Goal: Use online tool/utility: Utilize a website feature to perform a specific function

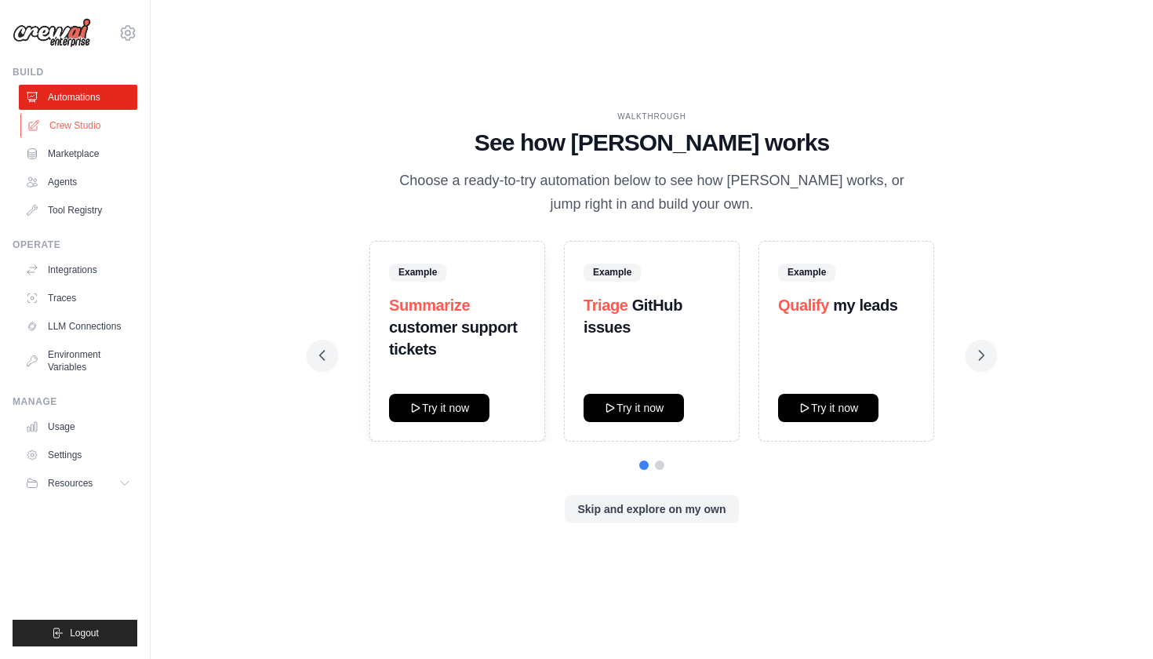
click at [64, 126] on link "Crew Studio" at bounding box center [79, 125] width 118 height 25
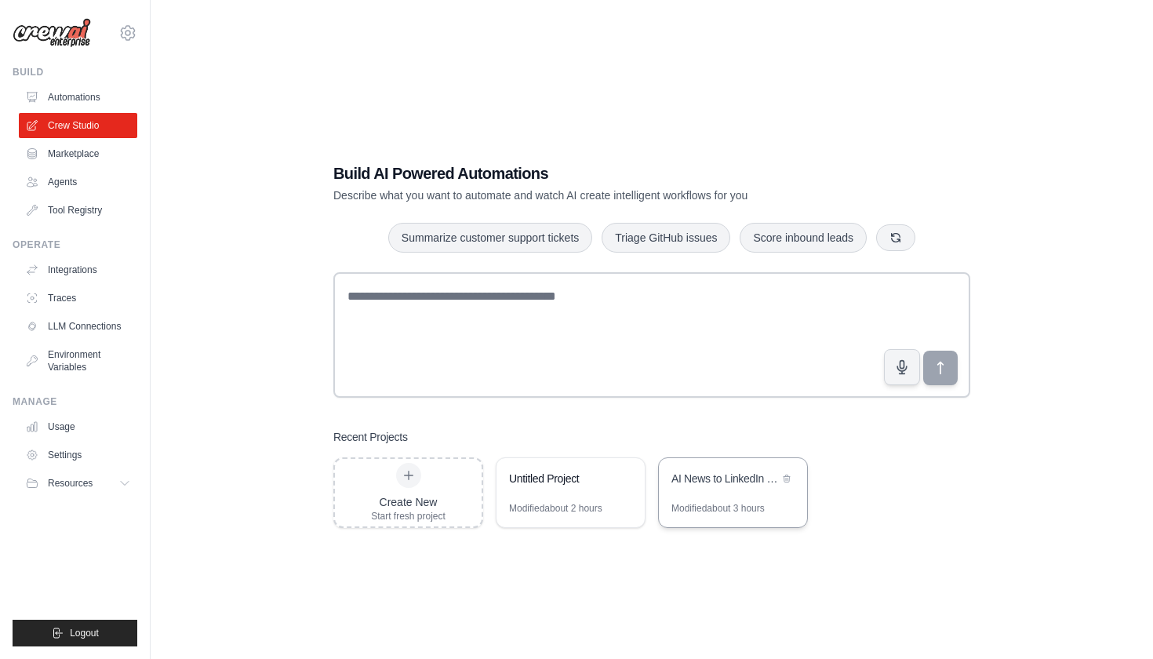
click at [713, 482] on div "AI News to LinkedIn Viral Content Creator" at bounding box center [724, 479] width 107 height 16
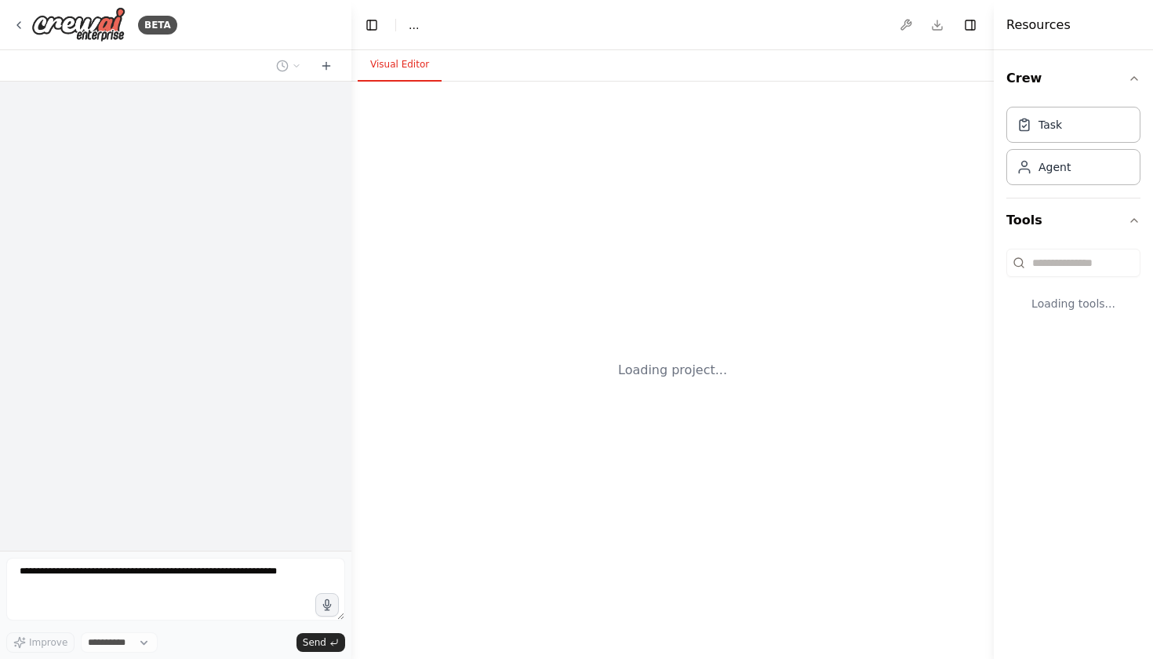
select select "****"
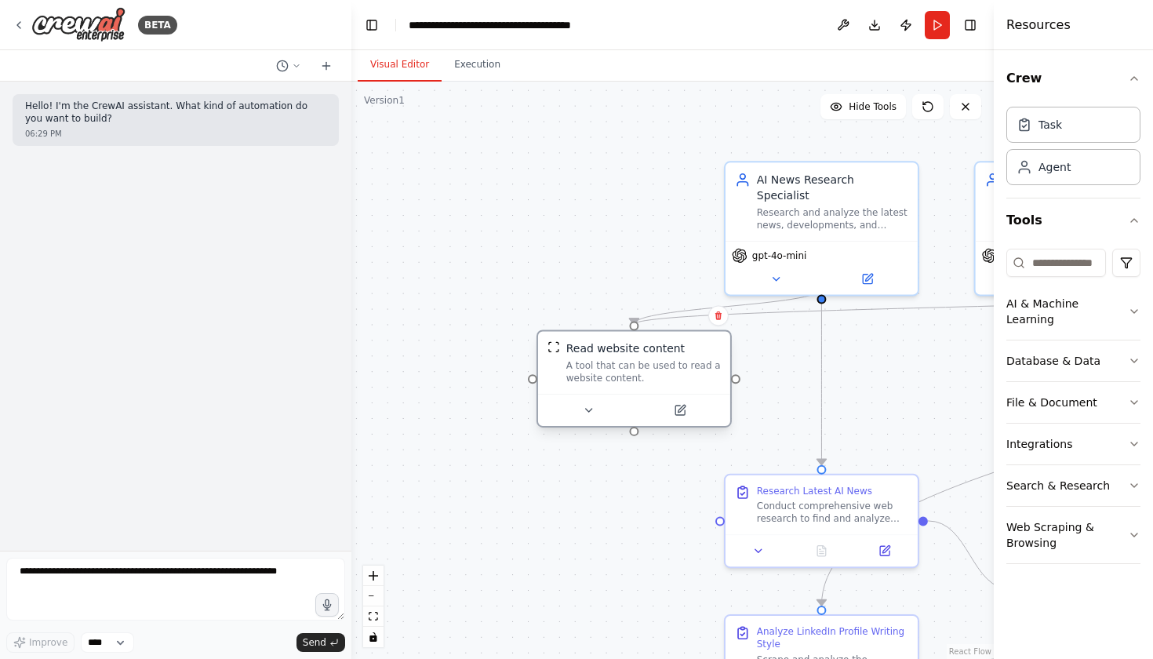
drag, startPoint x: 705, startPoint y: 411, endPoint x: 704, endPoint y: 392, distance: 18.9
click at [704, 392] on div "Read website content A tool that can be used to read a website content." at bounding box center [634, 377] width 195 height 97
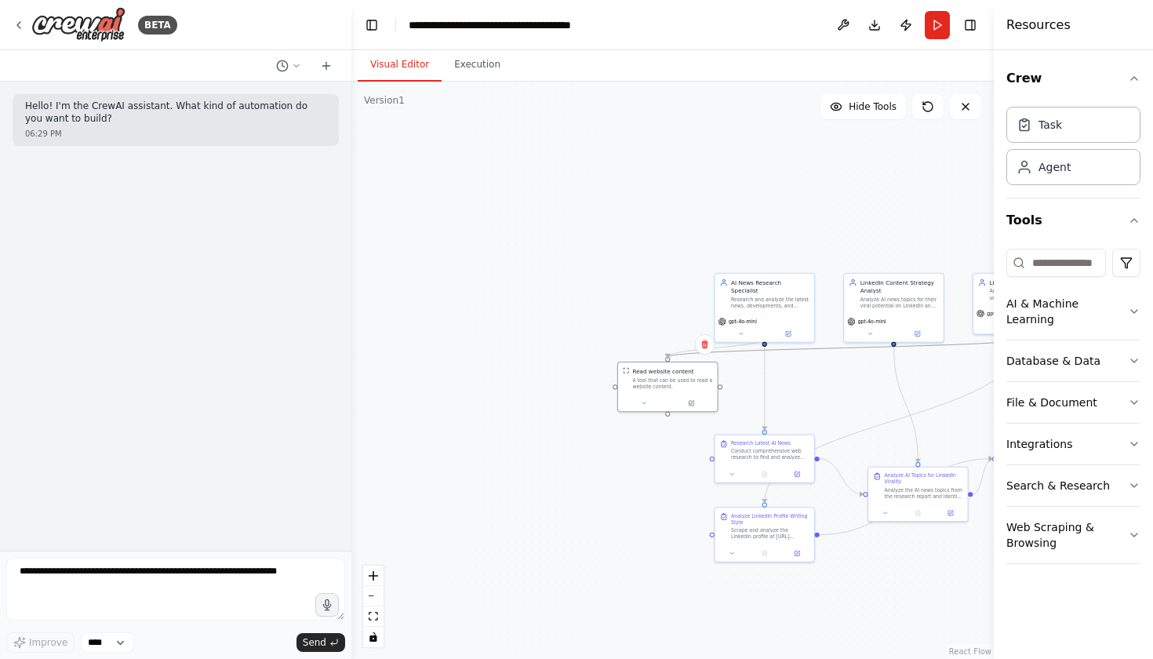
click at [817, 352] on icon "Edge from 9d7f3af1-ed59-41d1-bb16-5a38355f422a to c17e299d-f8cb-4811-8e91-6ef04…" at bounding box center [845, 348] width 355 height 19
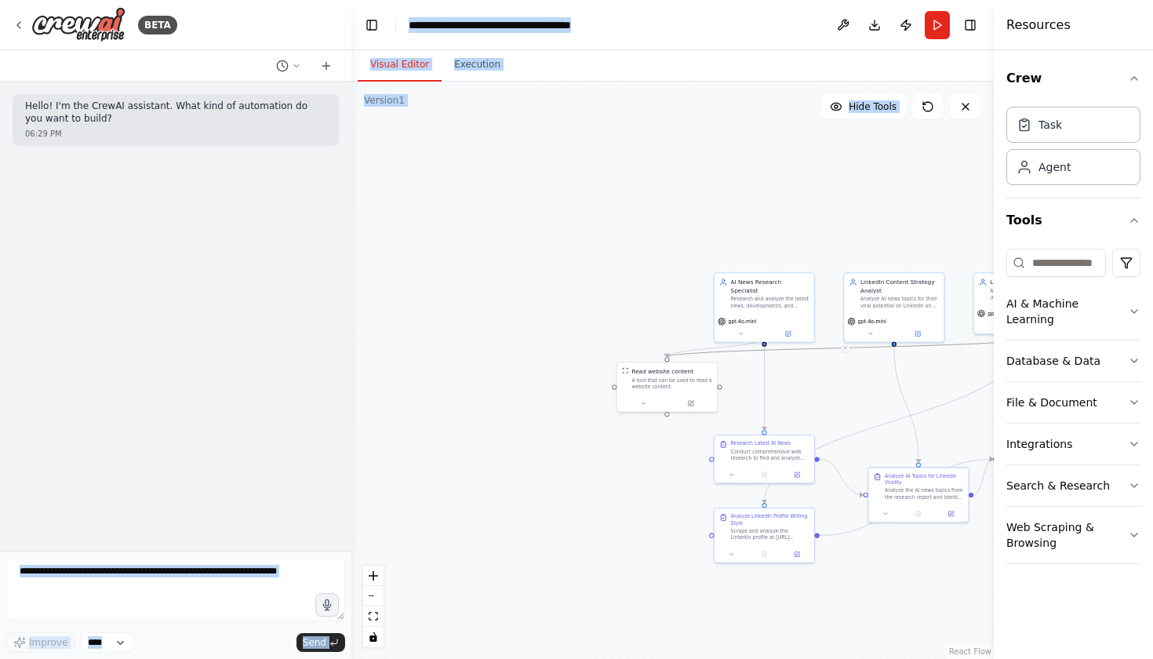
drag, startPoint x: 817, startPoint y: 352, endPoint x: 78, endPoint y: 355, distance: 739.7
click at [78, 355] on div "**********" at bounding box center [576, 329] width 1153 height 659
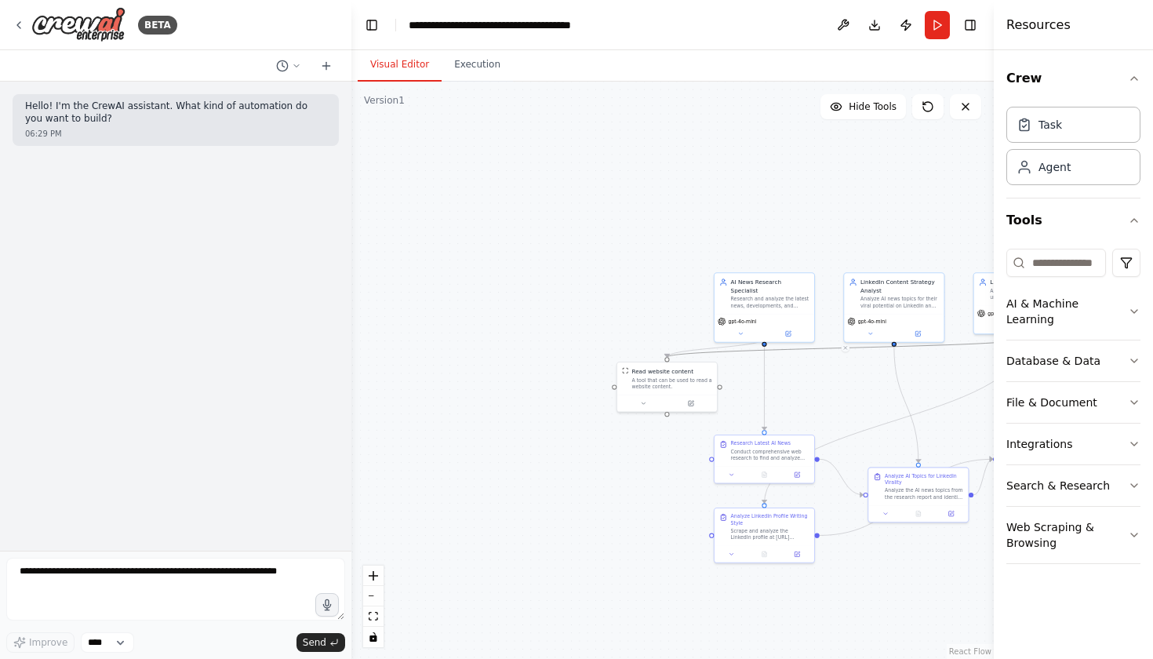
click at [435, 329] on div ".deletable-edge-delete-btn { width: 20px; height: 20px; border: 0px solid #ffff…" at bounding box center [672, 370] width 642 height 577
drag, startPoint x: 688, startPoint y: 351, endPoint x: 444, endPoint y: 353, distance: 244.0
click at [444, 353] on div ".deletable-edge-delete-btn { width: 20px; height: 20px; border: 0px solid #ffff…" at bounding box center [672, 370] width 642 height 577
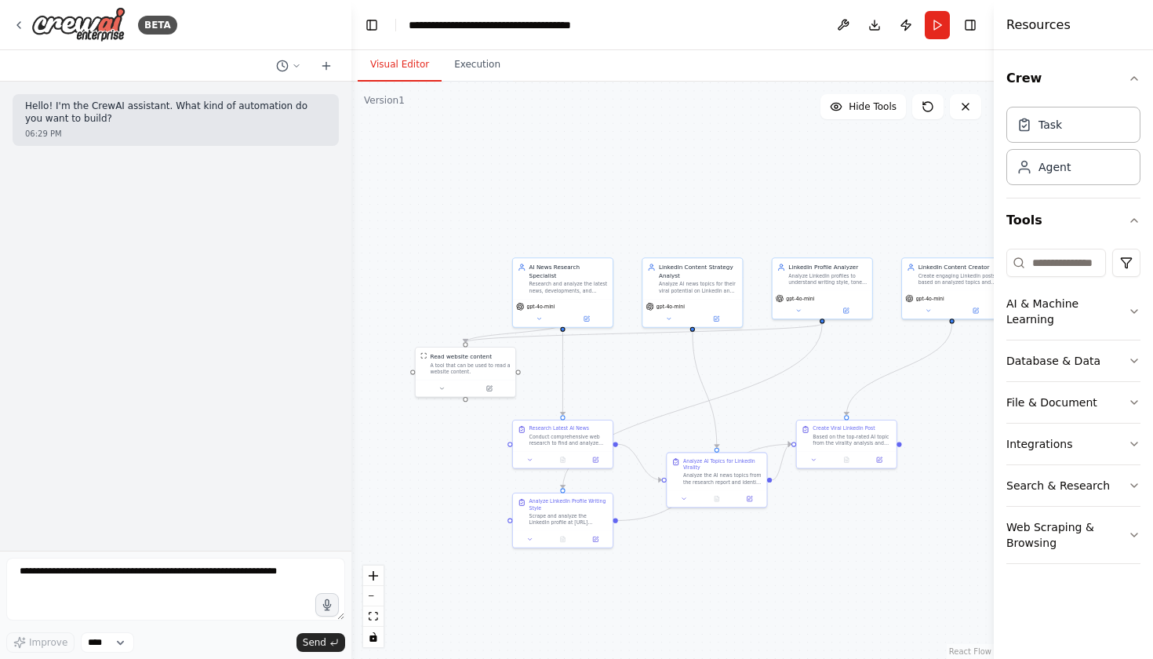
drag, startPoint x: 694, startPoint y: 504, endPoint x: 493, endPoint y: 489, distance: 202.2
click at [493, 489] on div ".deletable-edge-delete-btn { width: 20px; height: 20px; border: 0px solid #ffff…" at bounding box center [672, 370] width 642 height 577
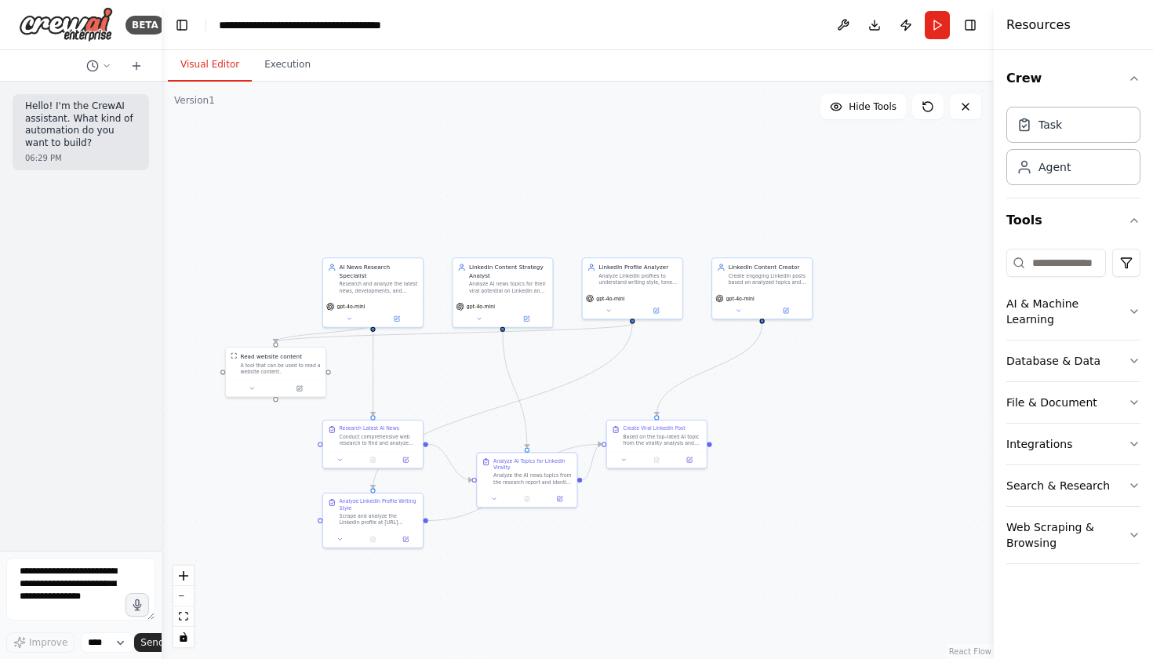
drag, startPoint x: 349, startPoint y: 423, endPoint x: 129, endPoint y: 428, distance: 220.5
click at [129, 428] on div "BETA Hello! I'm the CrewAI assistant. What kind of automation do you want to bu…" at bounding box center [81, 329] width 162 height 659
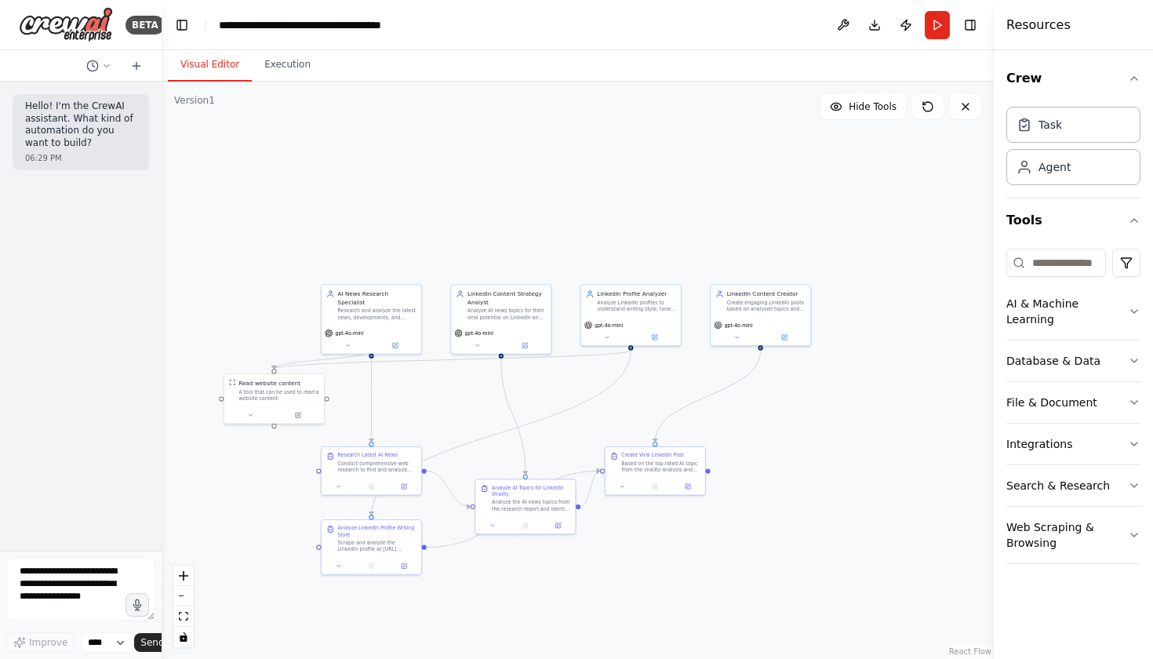
drag, startPoint x: 483, startPoint y: 383, endPoint x: 482, endPoint y: 409, distance: 26.7
click at [482, 409] on div ".deletable-edge-delete-btn { width: 20px; height: 20px; border: 0px solid #ffff…" at bounding box center [578, 370] width 832 height 577
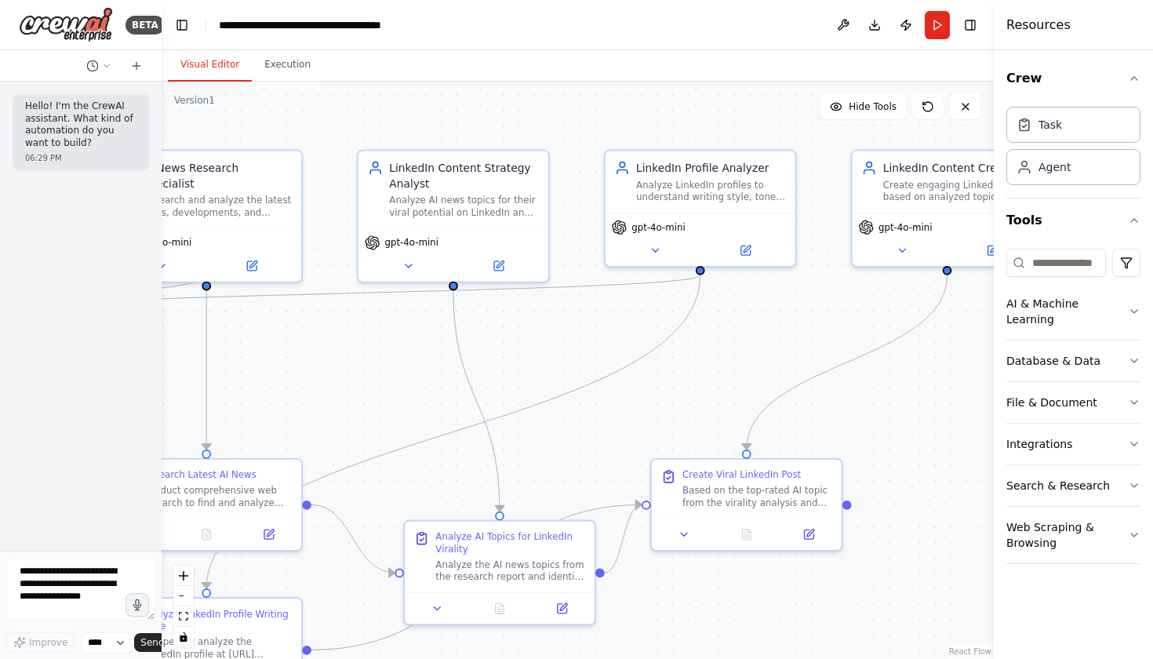
drag, startPoint x: 489, startPoint y: 408, endPoint x: 428, endPoint y: 385, distance: 64.5
click at [428, 385] on div ".deletable-edge-delete-btn { width: 20px; height: 20px; border: 0px solid #ffff…" at bounding box center [578, 370] width 832 height 577
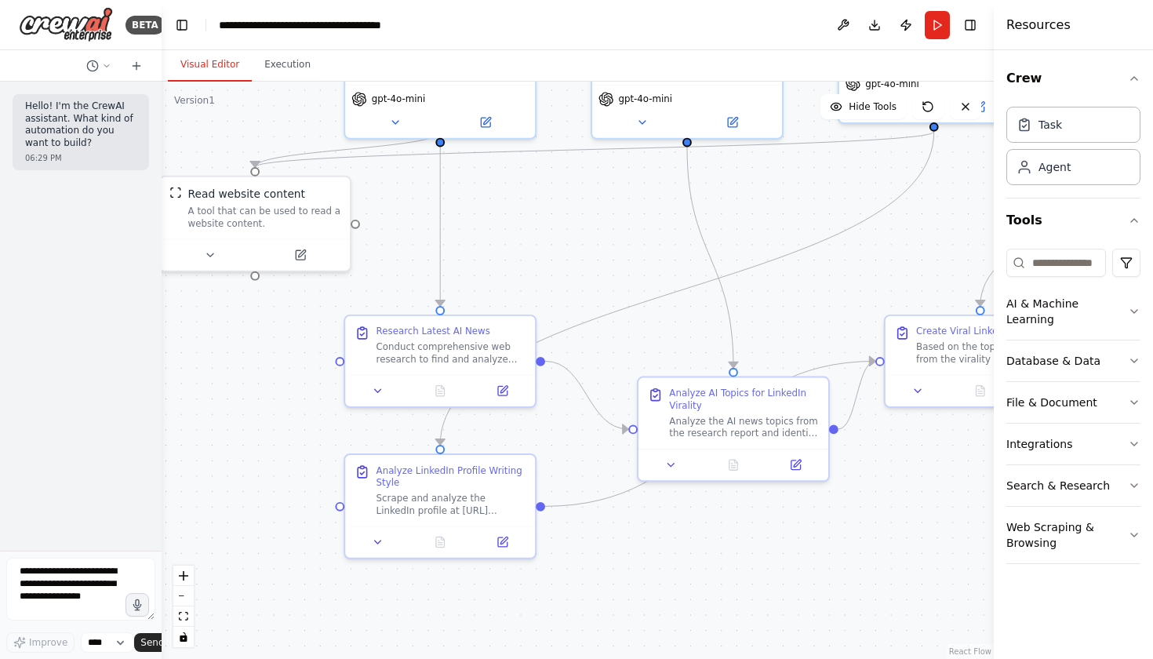
drag, startPoint x: 308, startPoint y: 401, endPoint x: 542, endPoint y: 257, distance: 274.3
click at [542, 257] on div ".deletable-edge-delete-btn { width: 20px; height: 20px; border: 0px solid #ffff…" at bounding box center [578, 370] width 832 height 577
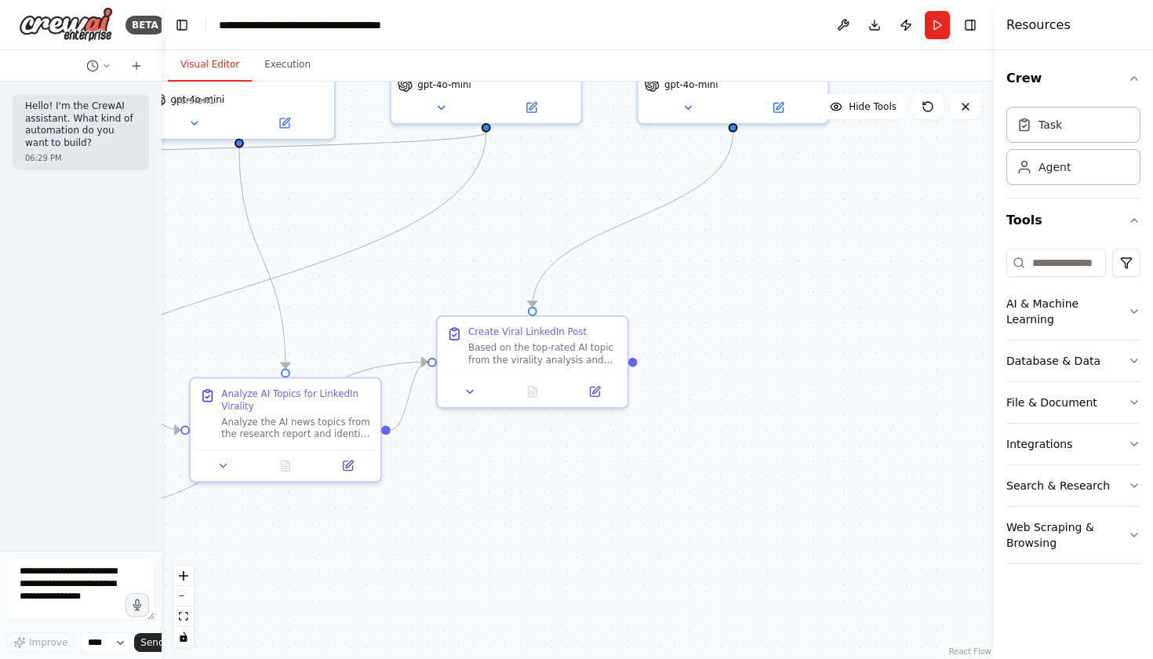
drag, startPoint x: 852, startPoint y: 267, endPoint x: 404, endPoint y: 267, distance: 447.9
click at [404, 267] on div ".deletable-edge-delete-btn { width: 20px; height: 20px; border: 0px solid #ffff…" at bounding box center [578, 370] width 832 height 577
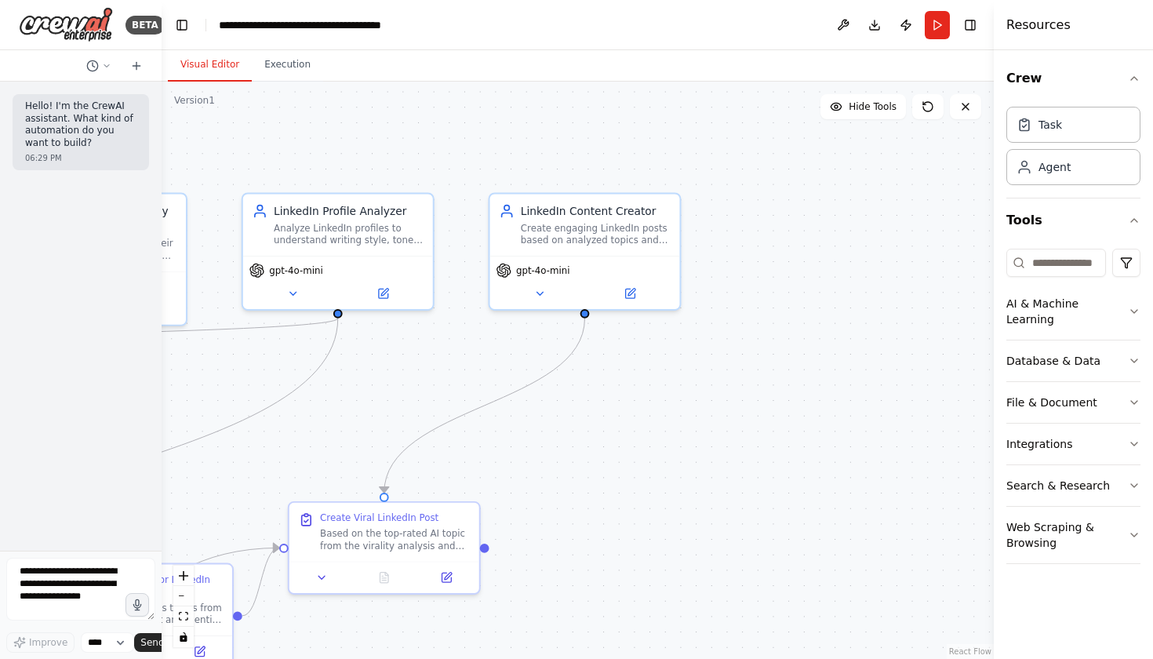
drag, startPoint x: 641, startPoint y: 271, endPoint x: 493, endPoint y: 457, distance: 237.8
click at [493, 457] on div ".deletable-edge-delete-btn { width: 20px; height: 20px; border: 0px solid #ffff…" at bounding box center [578, 370] width 832 height 577
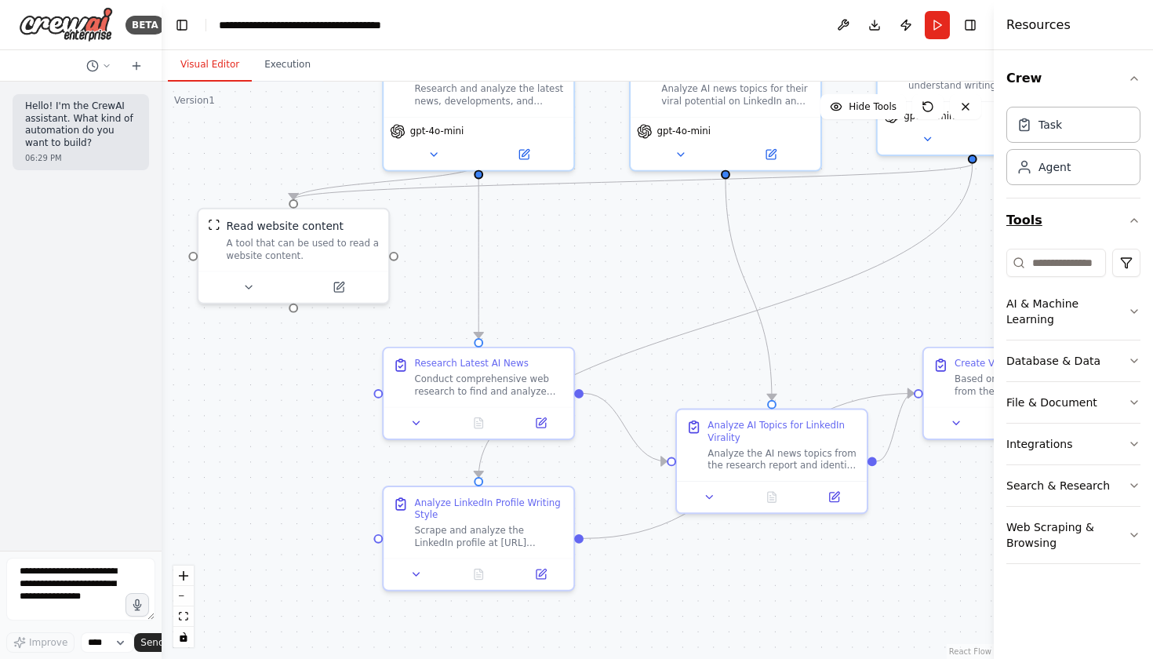
drag, startPoint x: 424, startPoint y: 380, endPoint x: 1058, endPoint y: 225, distance: 653.2
click at [1058, 225] on div "**********" at bounding box center [576, 329] width 1153 height 659
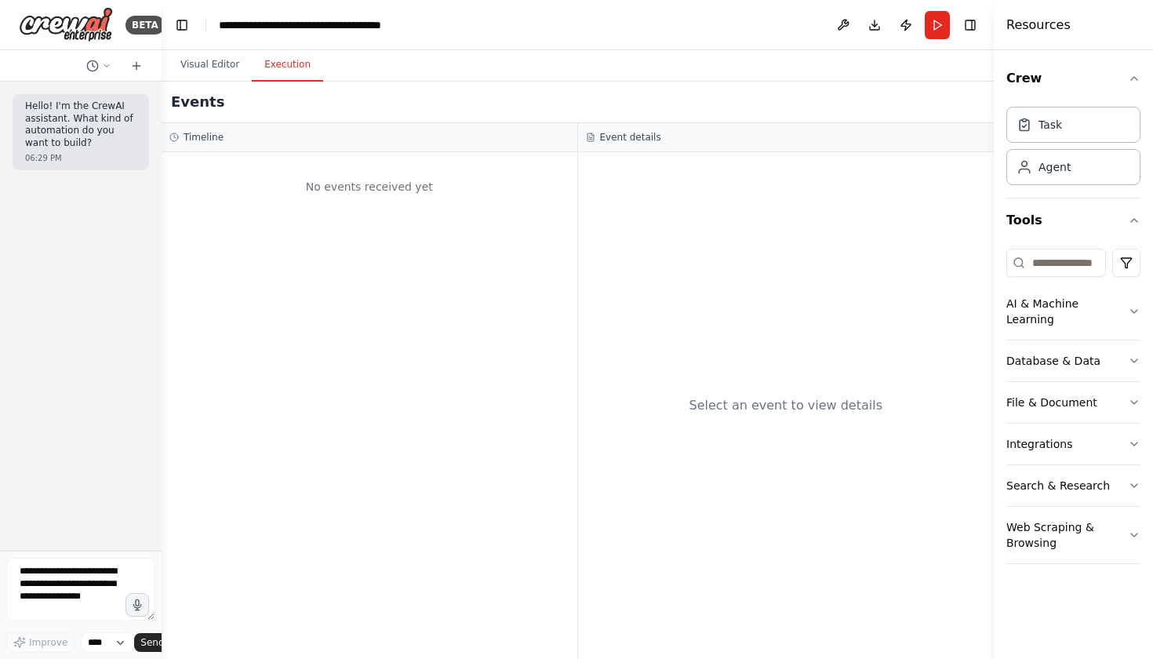
click at [289, 71] on button "Execution" at bounding box center [287, 65] width 71 height 33
click at [1028, 315] on button "AI & Machine Learning" at bounding box center [1073, 311] width 134 height 56
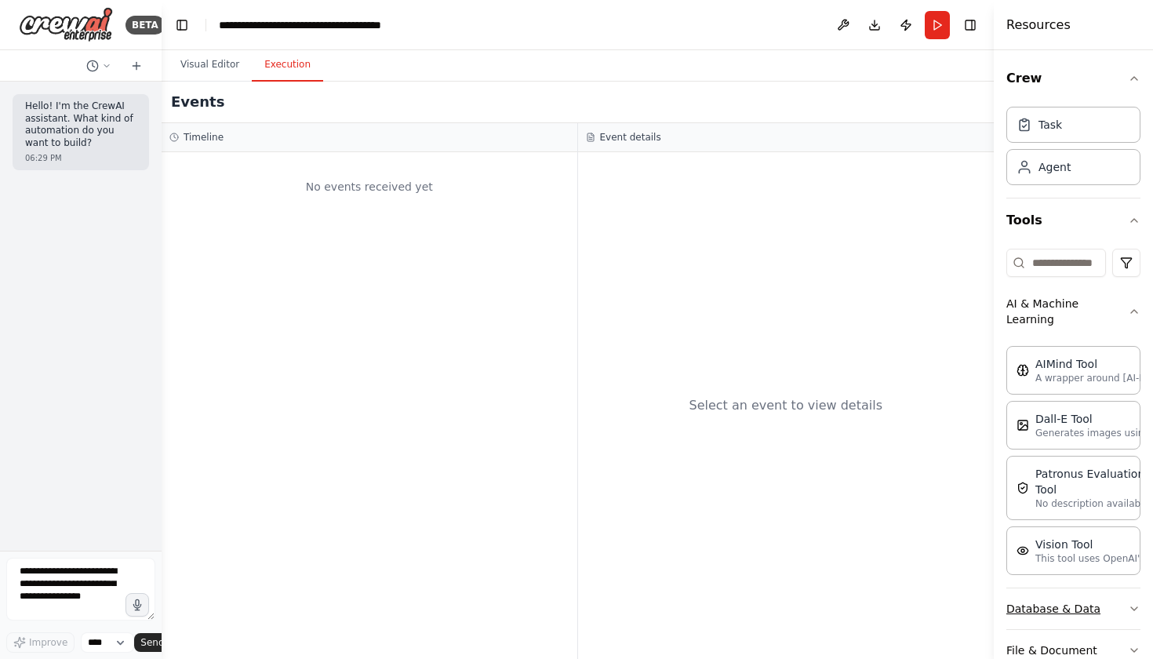
click at [1074, 588] on button "Database & Data" at bounding box center [1073, 608] width 134 height 41
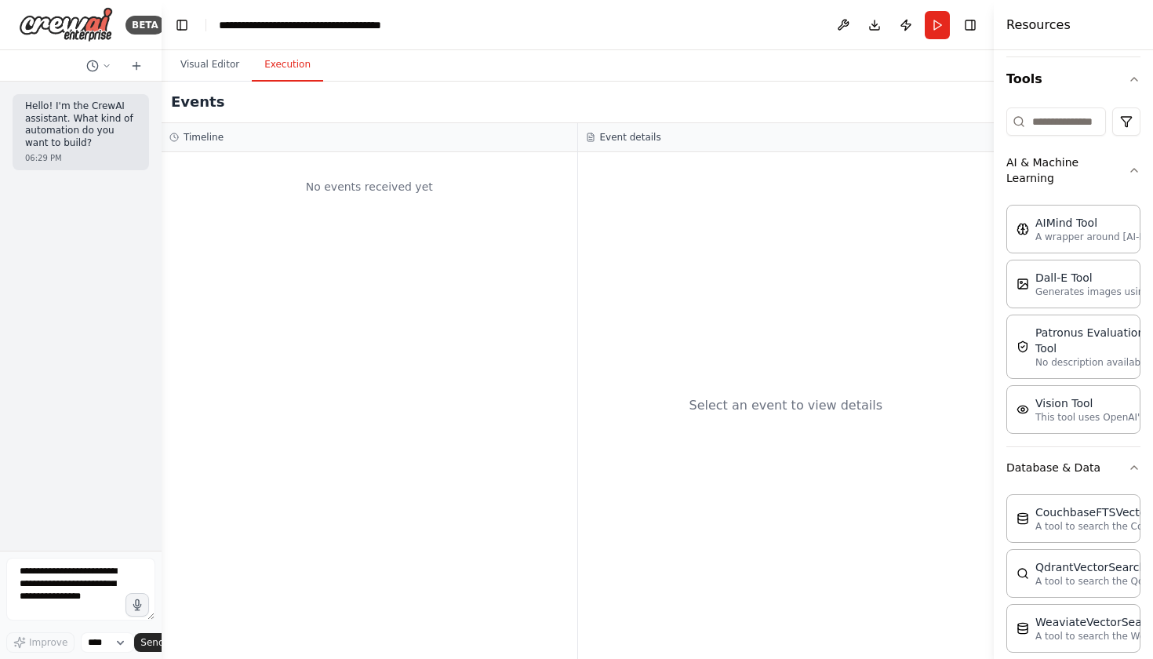
scroll to position [129, 0]
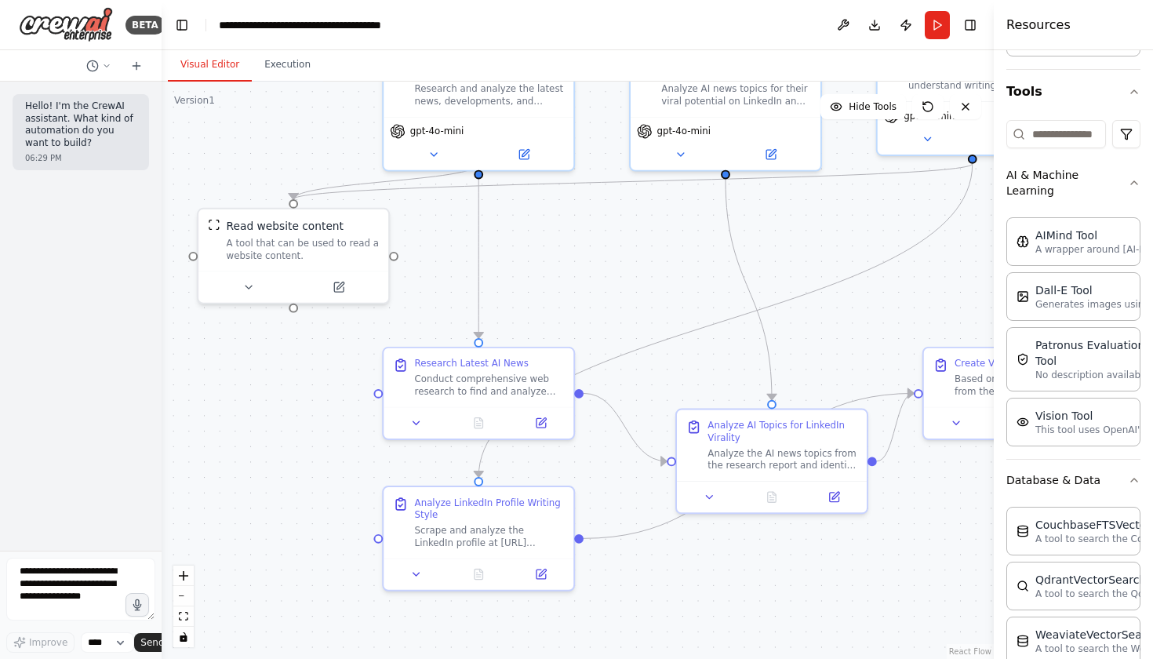
click at [222, 68] on button "Visual Editor" at bounding box center [210, 65] width 84 height 33
click at [928, 28] on button "Run" at bounding box center [937, 25] width 25 height 28
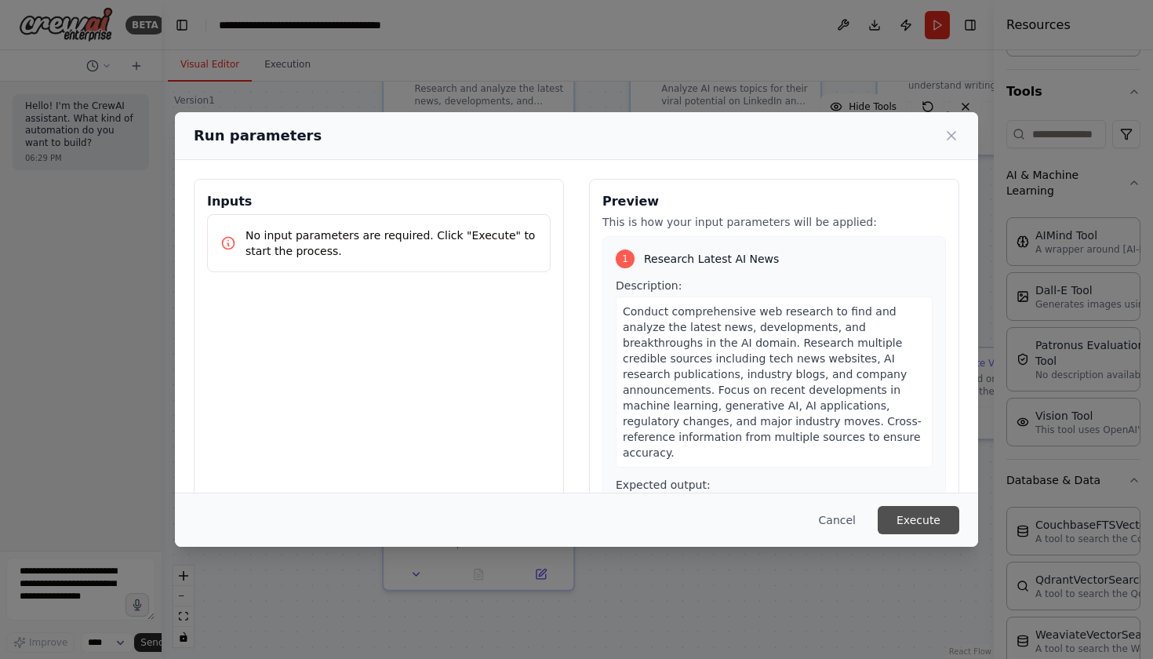
click at [898, 522] on button "Execute" at bounding box center [919, 520] width 82 height 28
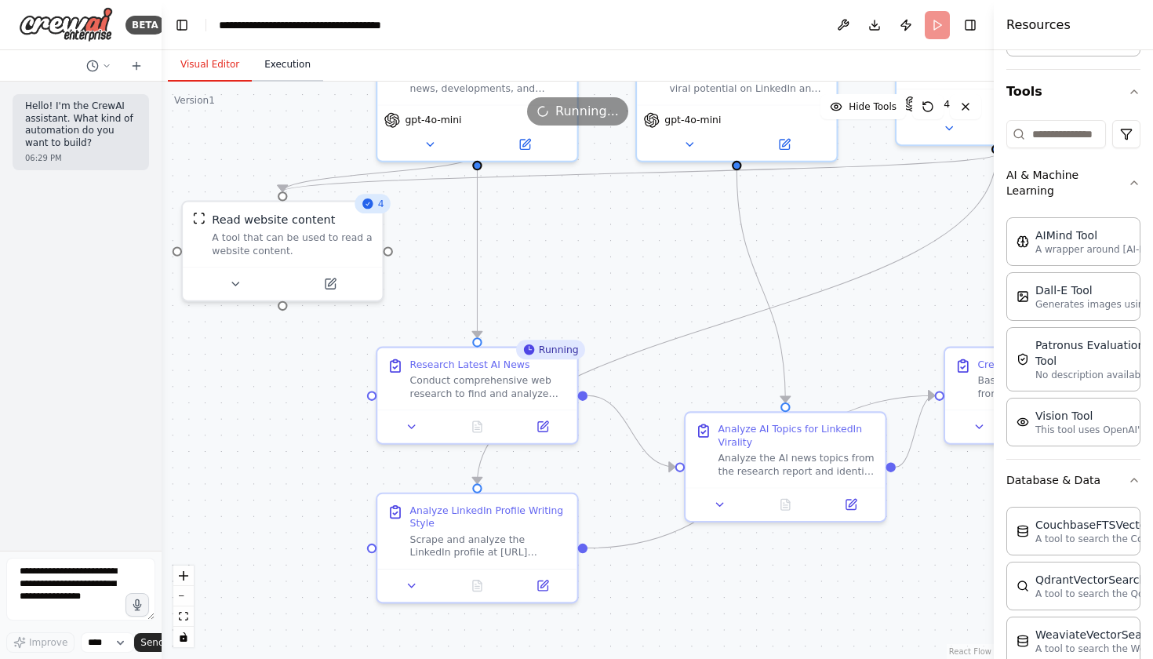
click at [270, 79] on button "Execution" at bounding box center [287, 65] width 71 height 33
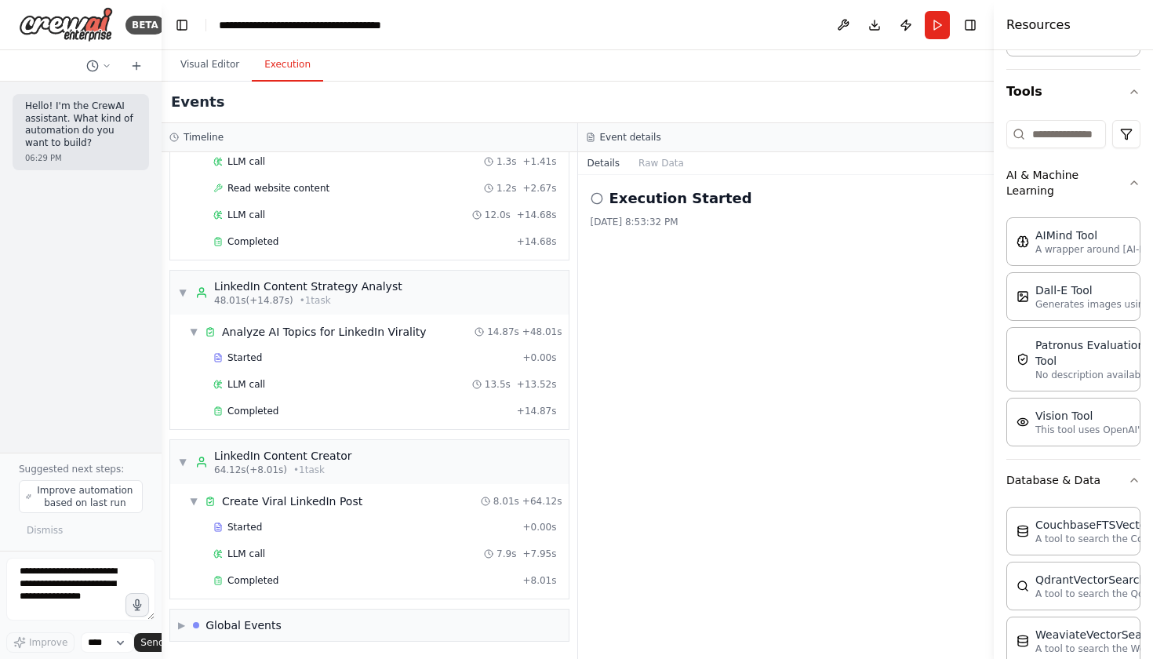
scroll to position [0, 0]
click at [214, 61] on button "Visual Editor" at bounding box center [210, 65] width 84 height 33
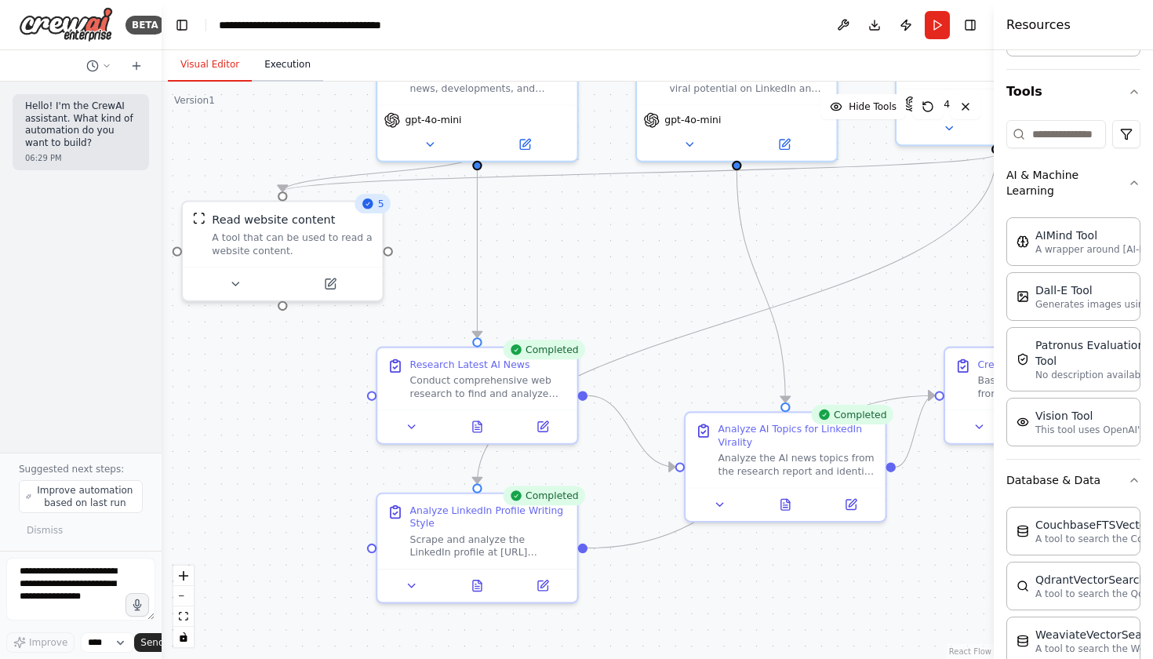
click at [286, 67] on button "Execution" at bounding box center [287, 65] width 71 height 33
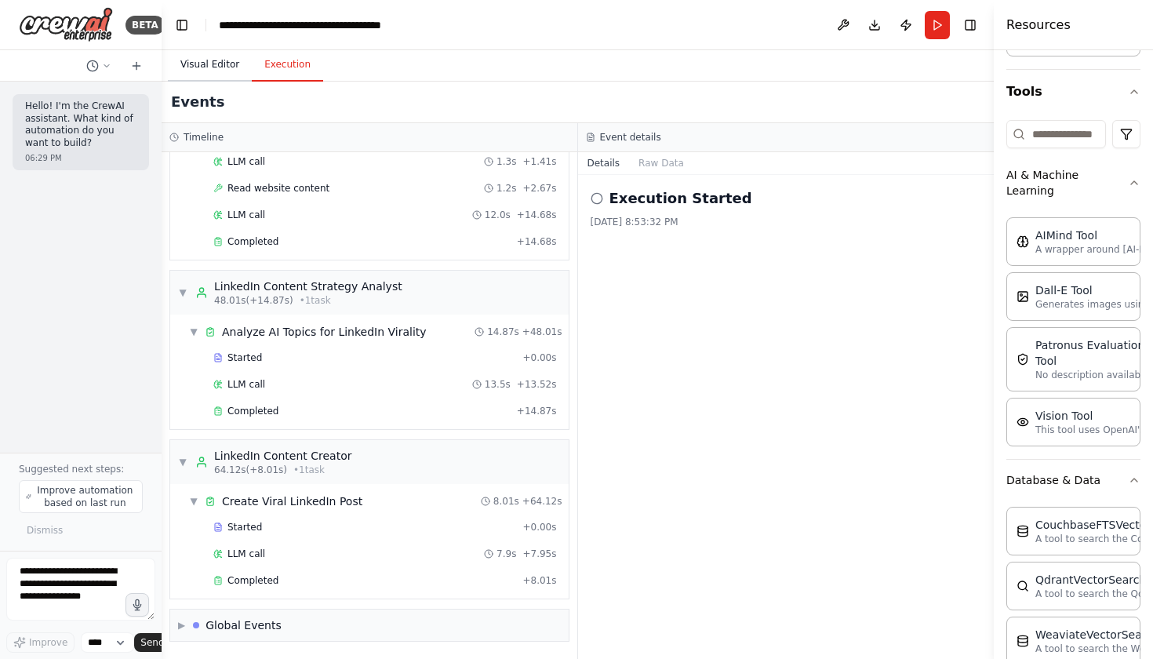
click at [198, 60] on button "Visual Editor" at bounding box center [210, 65] width 84 height 33
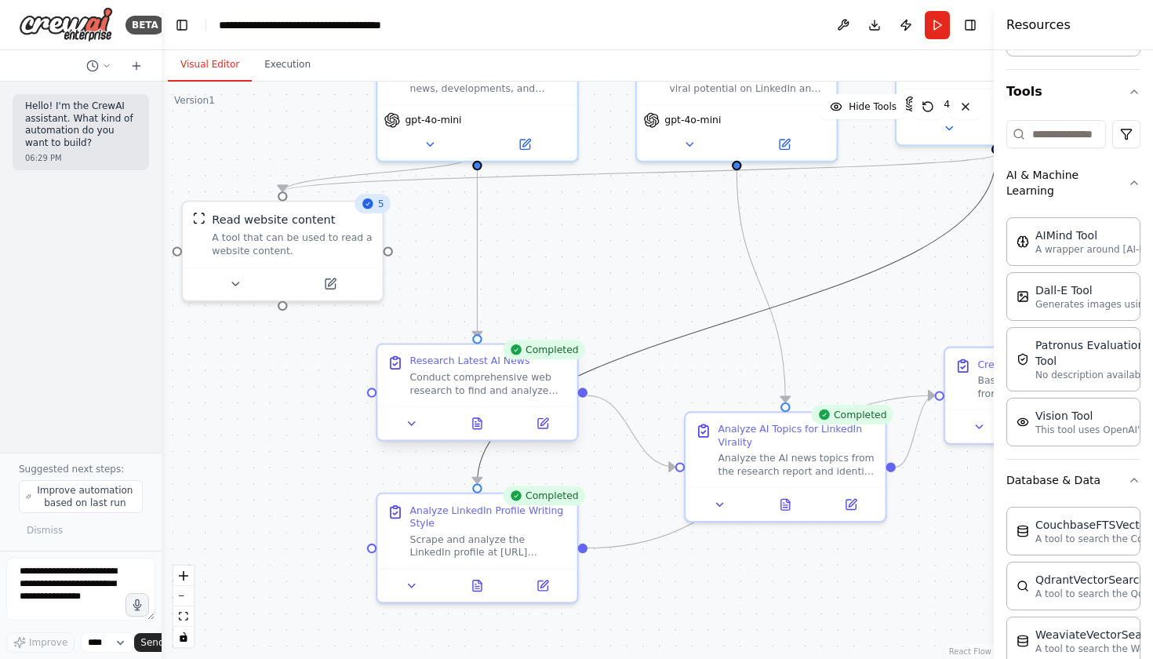
drag, startPoint x: 779, startPoint y: 302, endPoint x: 531, endPoint y: 391, distance: 263.3
click at [531, 391] on div ".deletable-edge-delete-btn { width: 20px; height: 20px; border: 0px solid #ffff…" at bounding box center [725, 239] width 861 height 597
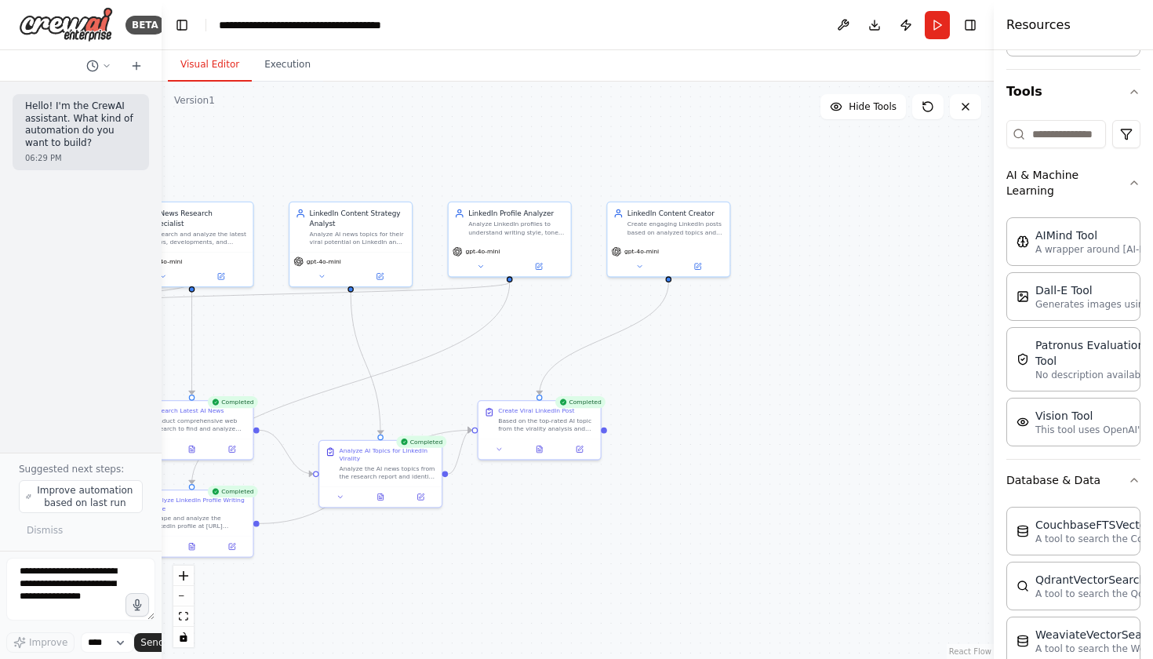
drag, startPoint x: 762, startPoint y: 321, endPoint x: 493, endPoint y: 335, distance: 269.4
click at [493, 335] on div ".deletable-edge-delete-btn { width: 20px; height: 20px; border: 0px solid #ffff…" at bounding box center [578, 370] width 832 height 577
click at [671, 224] on div "Create engaging LinkedIn posts based on analyzed topics and writing style guide…" at bounding box center [676, 226] width 96 height 16
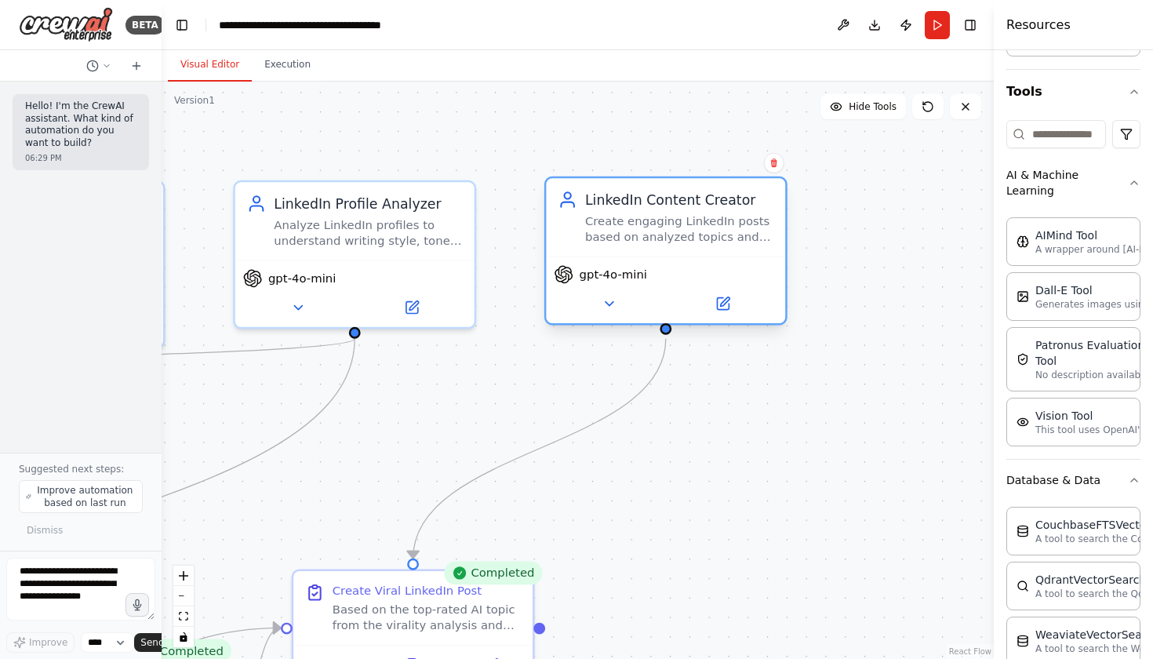
click at [619, 316] on div "gpt-4o-mini" at bounding box center [665, 289] width 239 height 67
click at [606, 303] on icon at bounding box center [609, 304] width 16 height 16
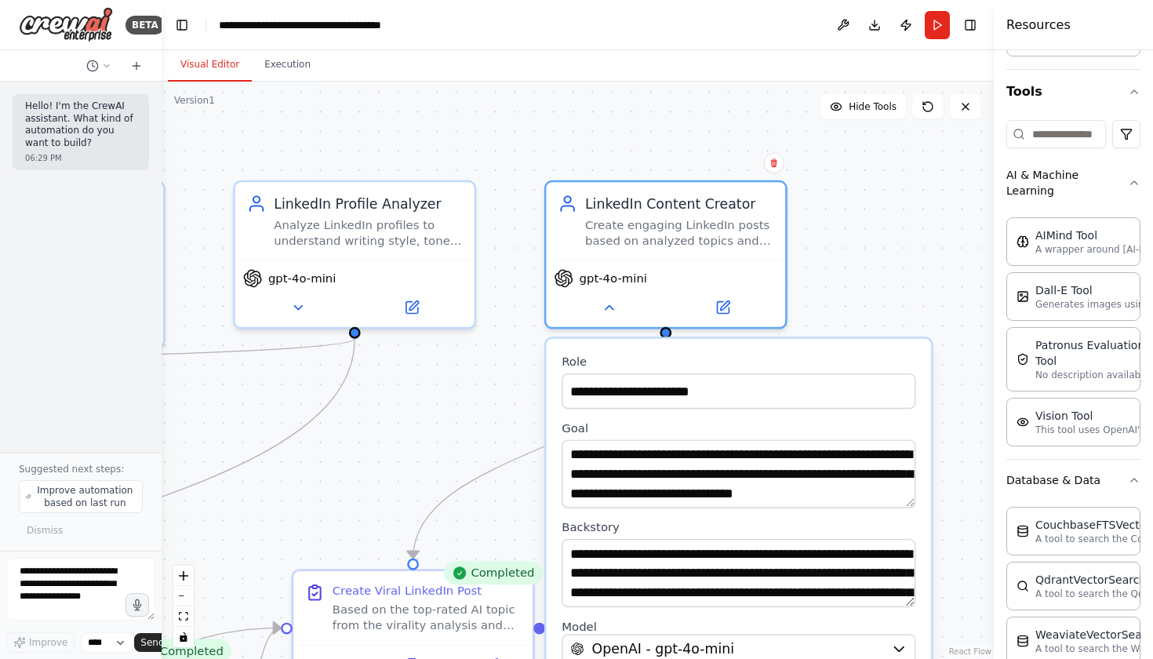
click at [500, 391] on div ".deletable-edge-delete-btn { width: 20px; height: 20px; border: 0px solid #ffff…" at bounding box center [578, 370] width 832 height 577
click at [275, 66] on button "Execution" at bounding box center [287, 65] width 71 height 33
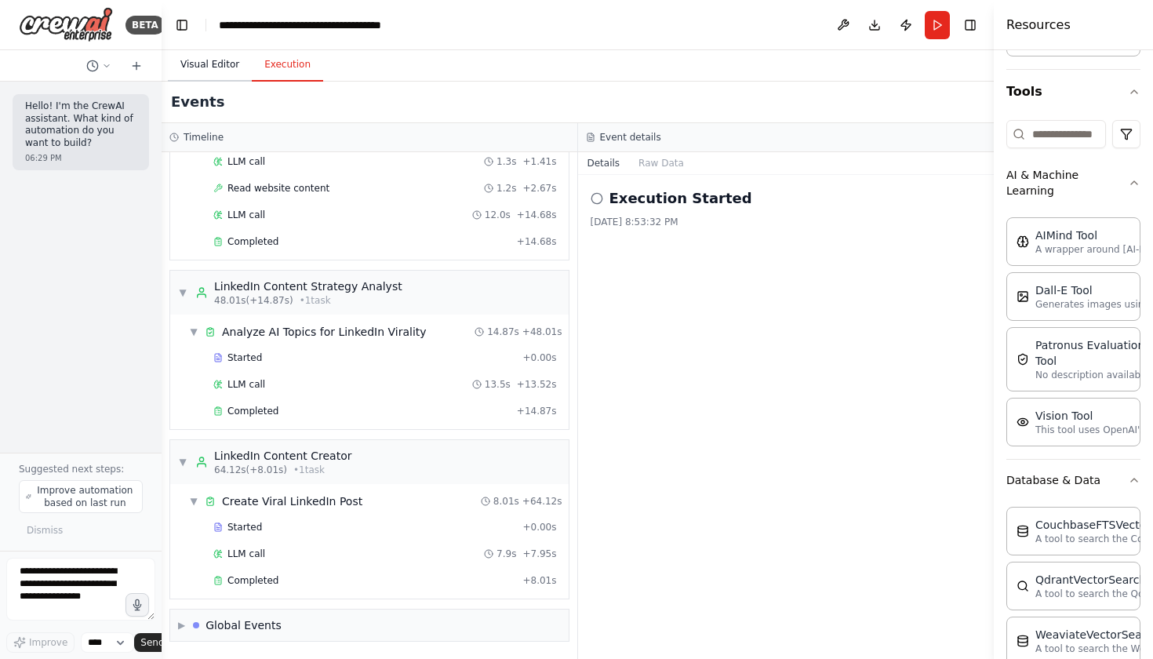
click at [220, 54] on button "Visual Editor" at bounding box center [210, 65] width 84 height 33
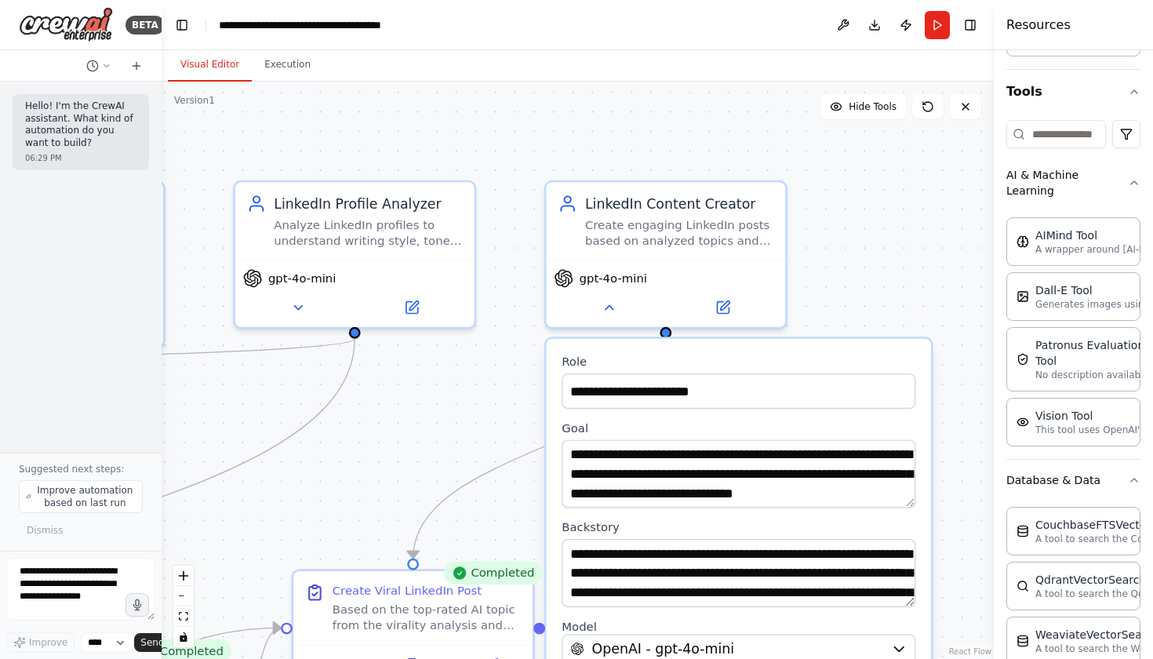
click at [841, 282] on div ".deletable-edge-delete-btn { width: 20px; height: 20px; border: 0px solid #ffff…" at bounding box center [578, 370] width 832 height 577
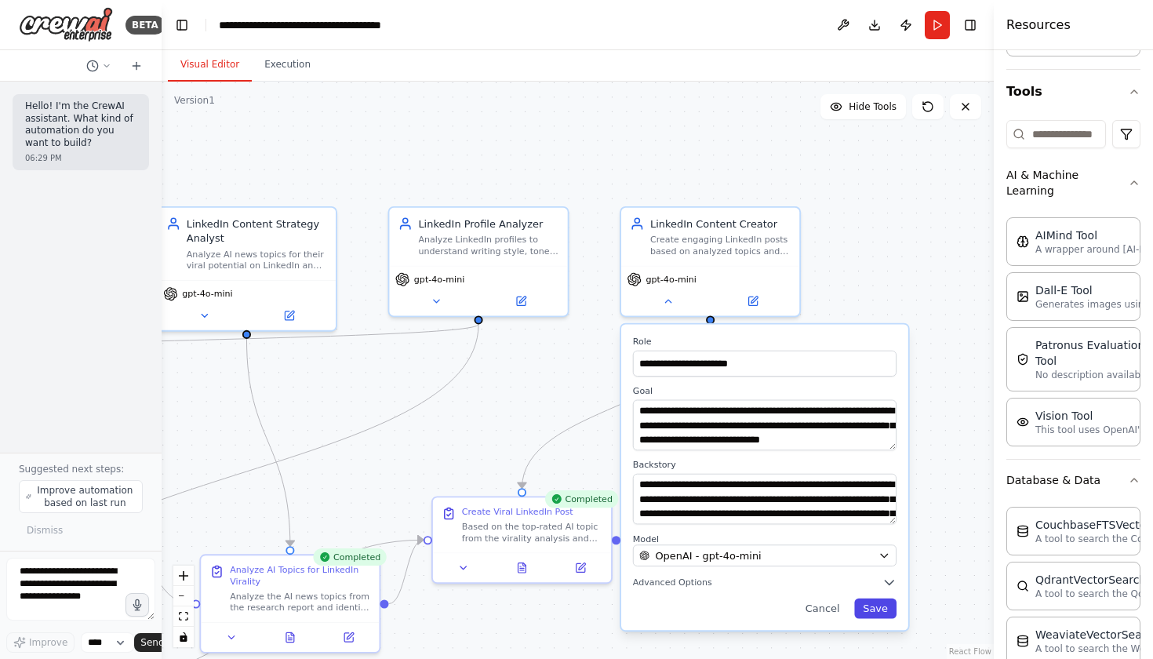
click at [883, 616] on button "Save" at bounding box center [875, 609] width 42 height 20
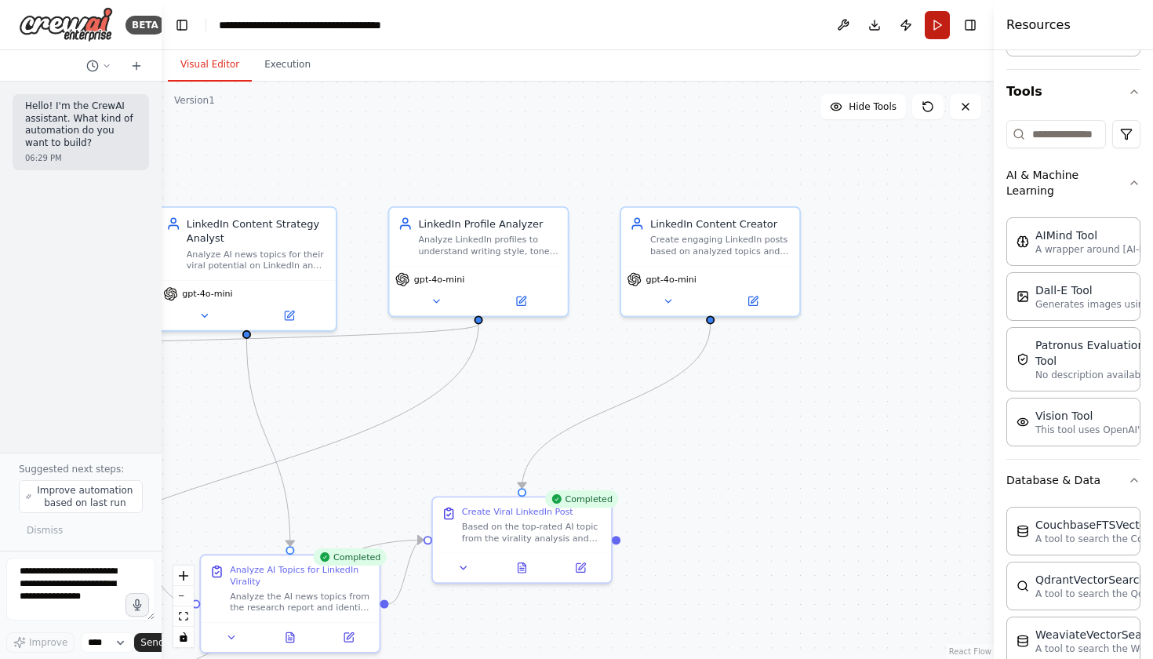
click at [938, 22] on button "Run" at bounding box center [937, 25] width 25 height 28
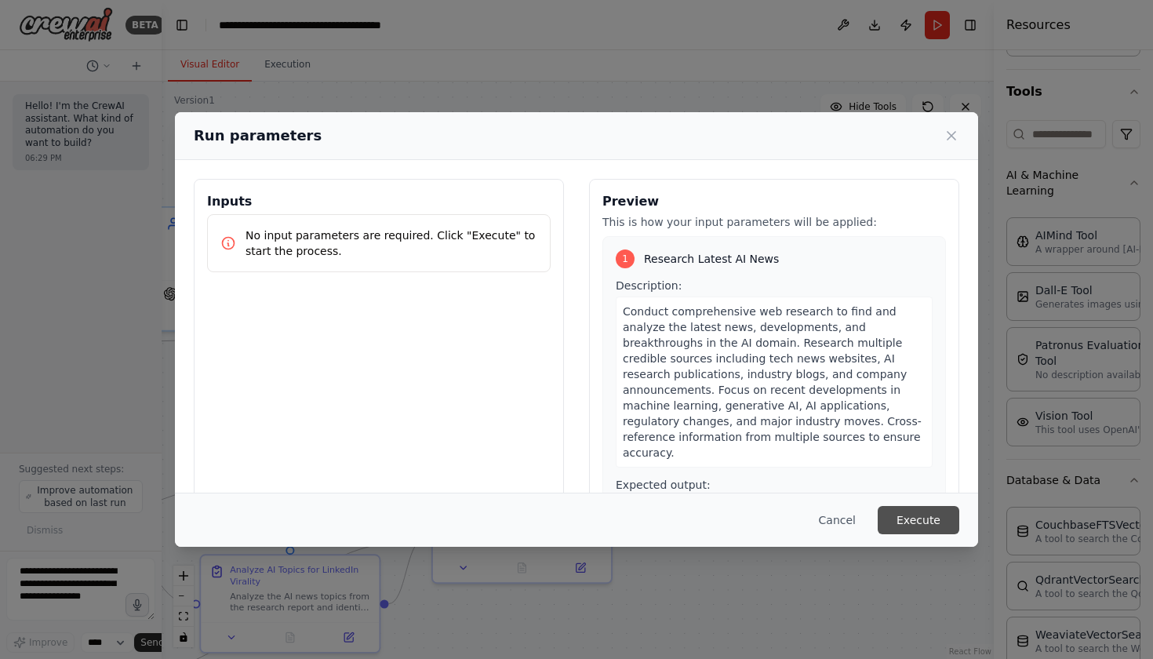
click at [915, 522] on button "Execute" at bounding box center [919, 520] width 82 height 28
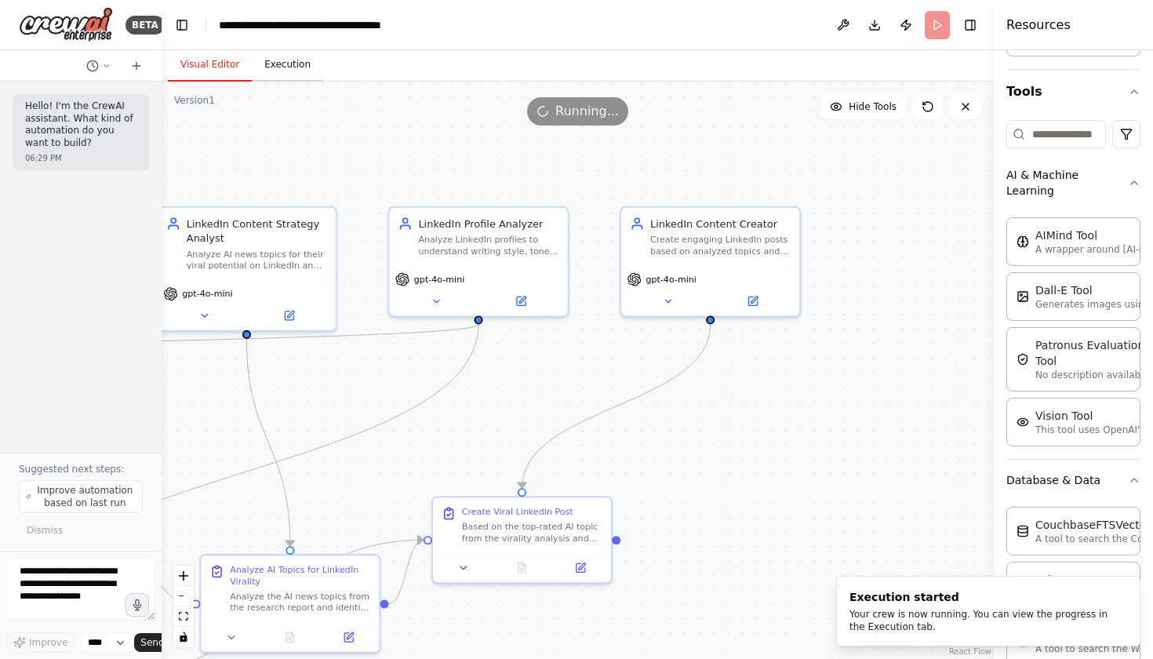
click at [292, 54] on button "Execution" at bounding box center [287, 65] width 71 height 33
click at [203, 53] on button "Visual Editor" at bounding box center [210, 65] width 84 height 33
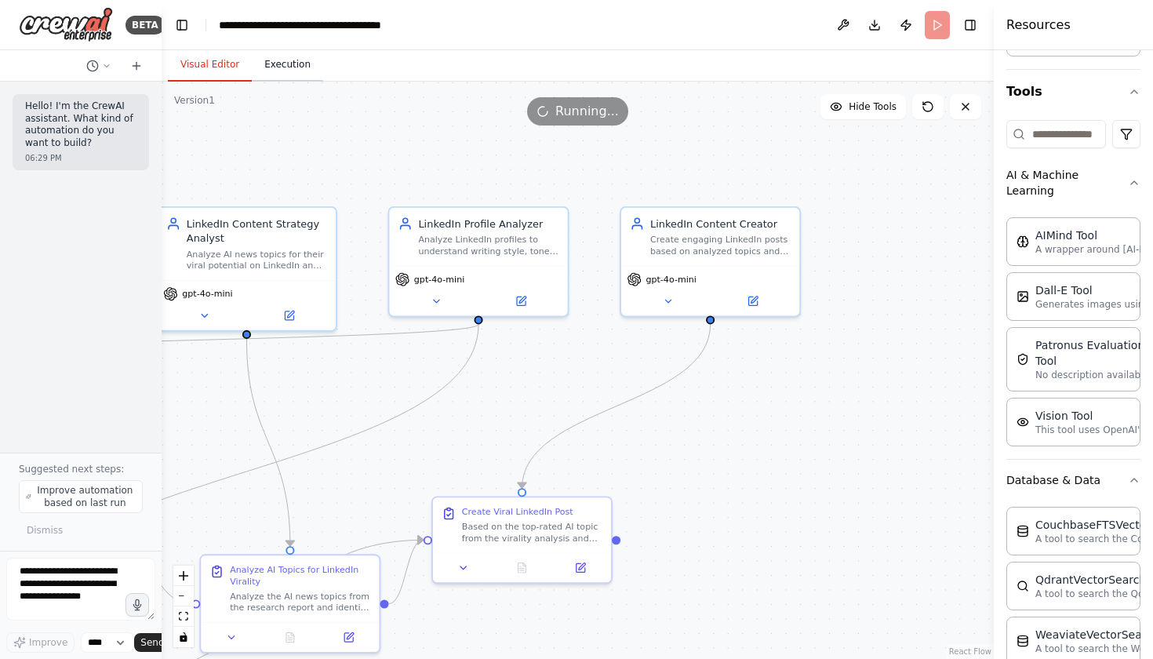
click at [275, 59] on button "Execution" at bounding box center [287, 65] width 71 height 33
click at [220, 55] on button "Visual Editor" at bounding box center [210, 65] width 84 height 33
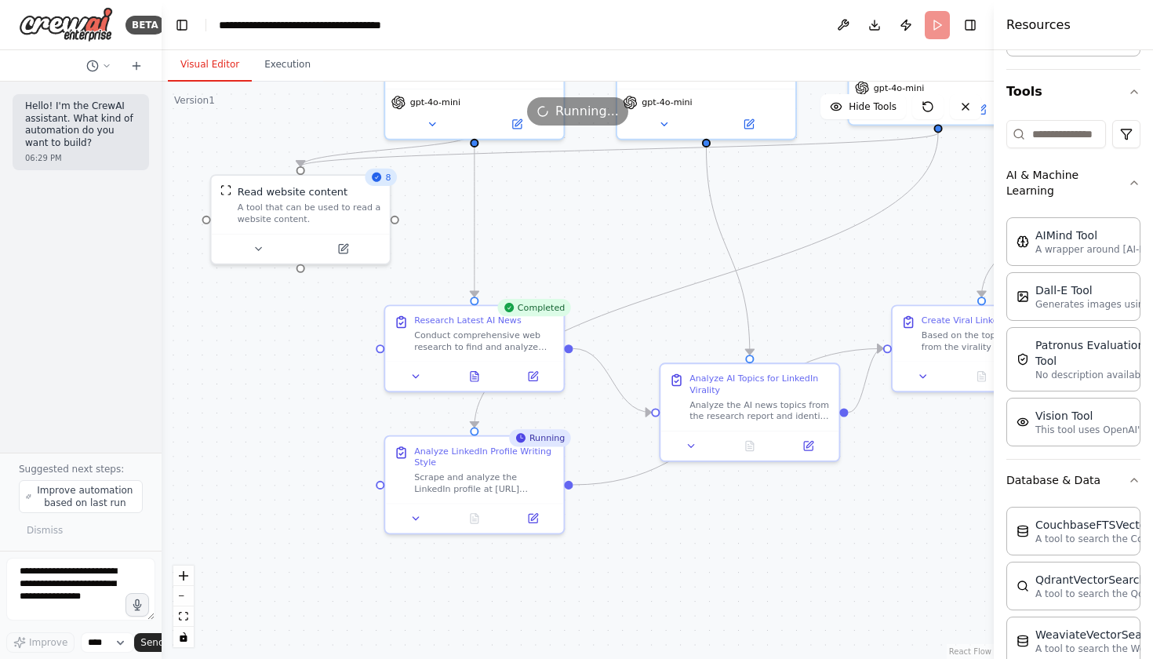
drag, startPoint x: 435, startPoint y: 359, endPoint x: 895, endPoint y: 168, distance: 497.9
click at [895, 168] on div ".deletable-edge-delete-btn { width: 20px; height: 20px; border: 0px solid #ffff…" at bounding box center [578, 370] width 832 height 577
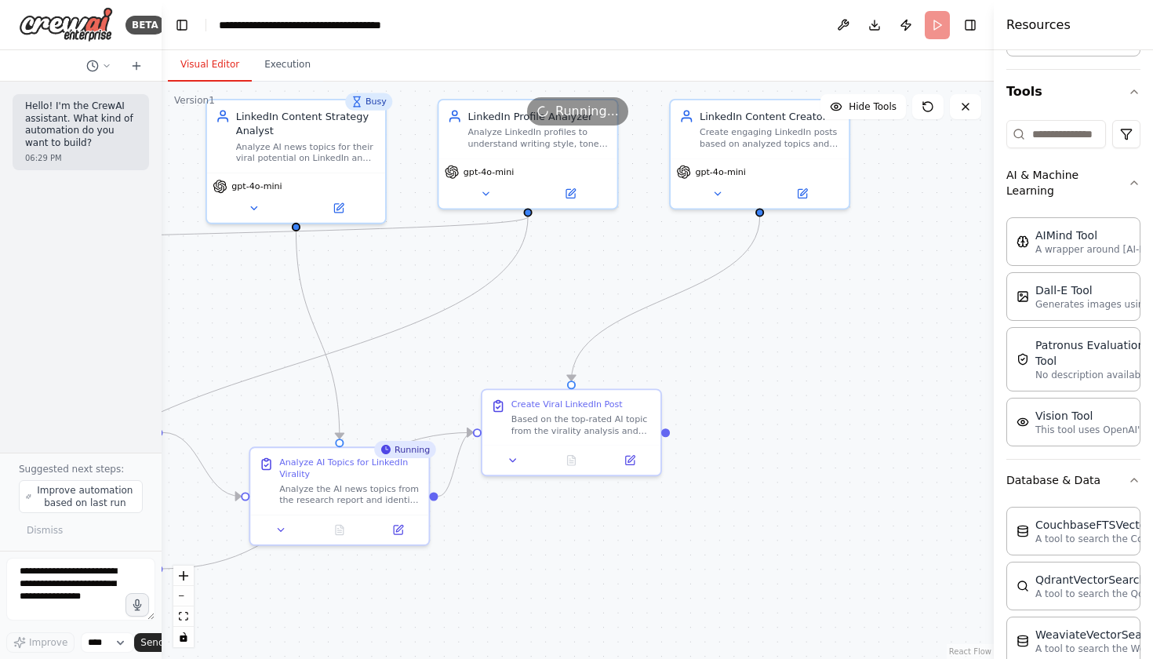
drag, startPoint x: 566, startPoint y: 367, endPoint x: 155, endPoint y: 451, distance: 418.8
click at [155, 451] on div "**********" at bounding box center [576, 329] width 1153 height 659
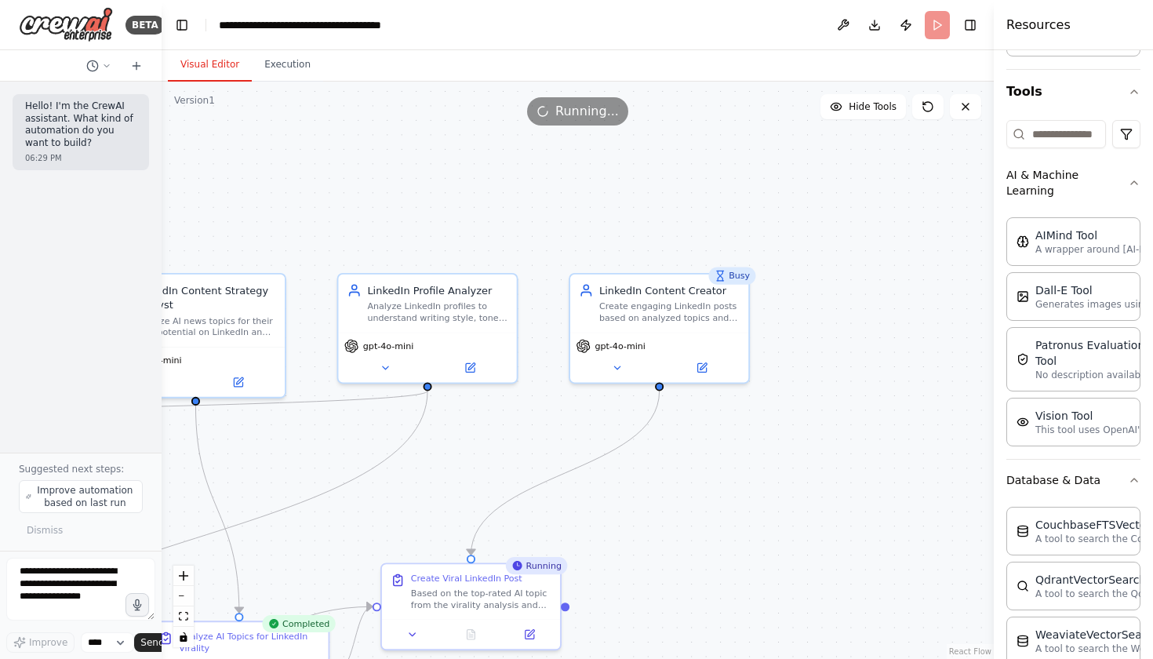
drag, startPoint x: 531, startPoint y: 264, endPoint x: 431, endPoint y: 438, distance: 201.0
click at [431, 438] on div ".deletable-edge-delete-btn { width: 20px; height: 20px; border: 0px solid #ffff…" at bounding box center [578, 370] width 832 height 577
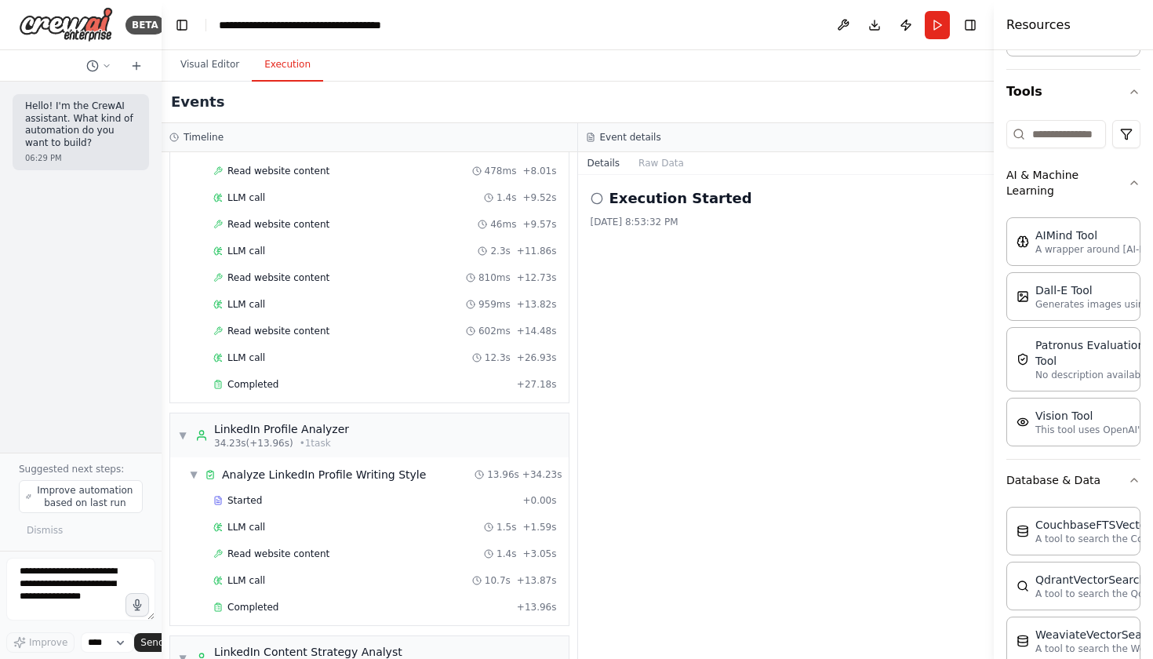
click at [297, 64] on button "Execution" at bounding box center [287, 65] width 71 height 33
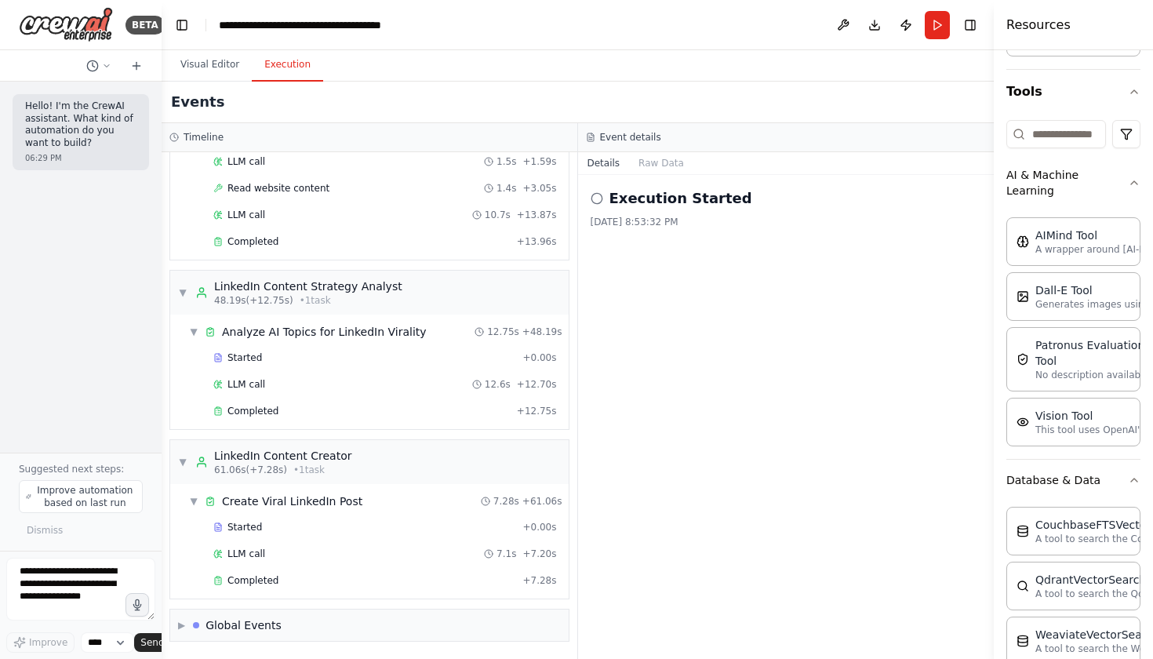
scroll to position [656, 0]
click at [224, 71] on button "Visual Editor" at bounding box center [210, 65] width 84 height 33
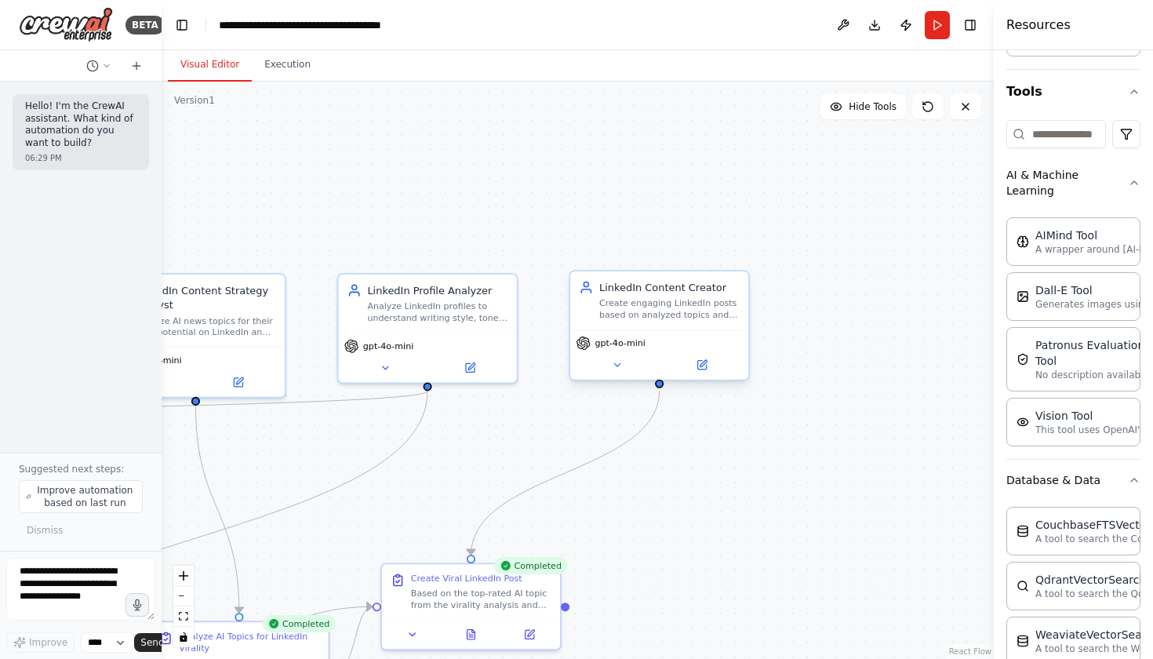
click at [668, 304] on div "Create engaging LinkedIn posts based on analyzed topics and writing style guide…" at bounding box center [669, 309] width 140 height 24
click at [817, 294] on div ".deletable-edge-delete-btn { width: 20px; height: 20px; border: 0px solid #ffff…" at bounding box center [578, 370] width 832 height 577
click at [712, 368] on button at bounding box center [701, 364] width 82 height 17
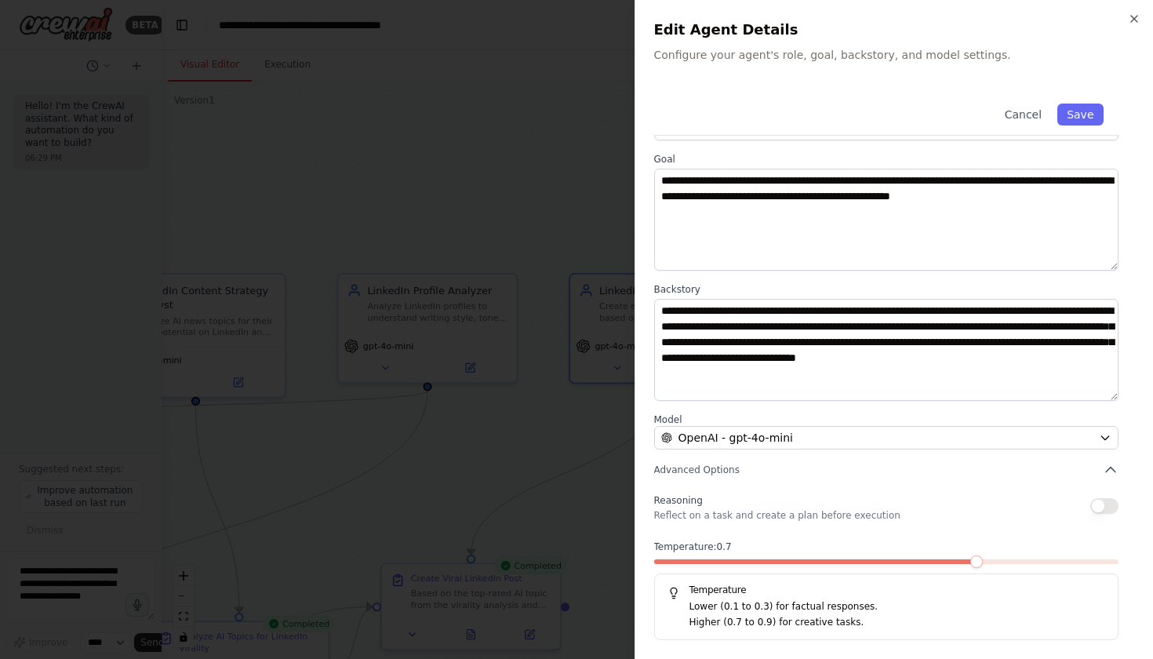
scroll to position [51, 0]
click at [1135, 22] on icon "button" at bounding box center [1134, 19] width 13 height 13
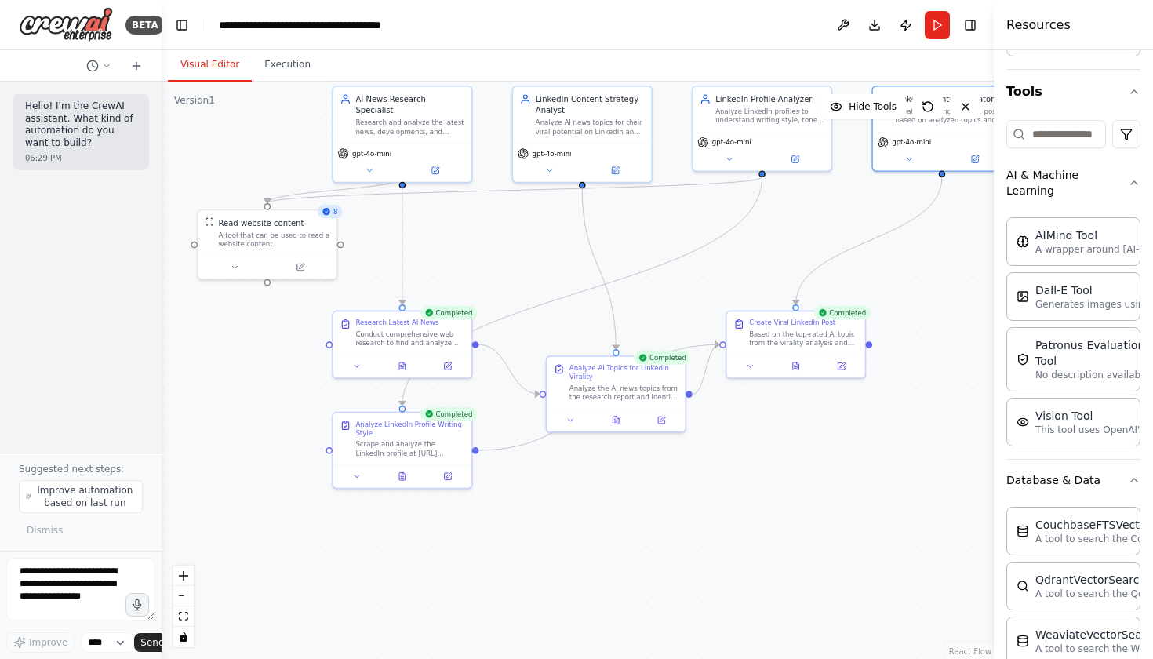
drag, startPoint x: 486, startPoint y: 463, endPoint x: 807, endPoint y: 233, distance: 395.3
click at [807, 233] on div ".deletable-edge-delete-btn { width: 20px; height: 20px; border: 0px solid #ffff…" at bounding box center [578, 370] width 832 height 577
click at [163, 309] on div ".deletable-edge-delete-btn { width: 20px; height: 20px; border: 0px solid #ffff…" at bounding box center [578, 370] width 832 height 577
drag, startPoint x: 613, startPoint y: 371, endPoint x: 629, endPoint y: 307, distance: 66.2
click at [629, 307] on div "Analyze AI Topics for LinkedIn Virality" at bounding box center [634, 302] width 109 height 18
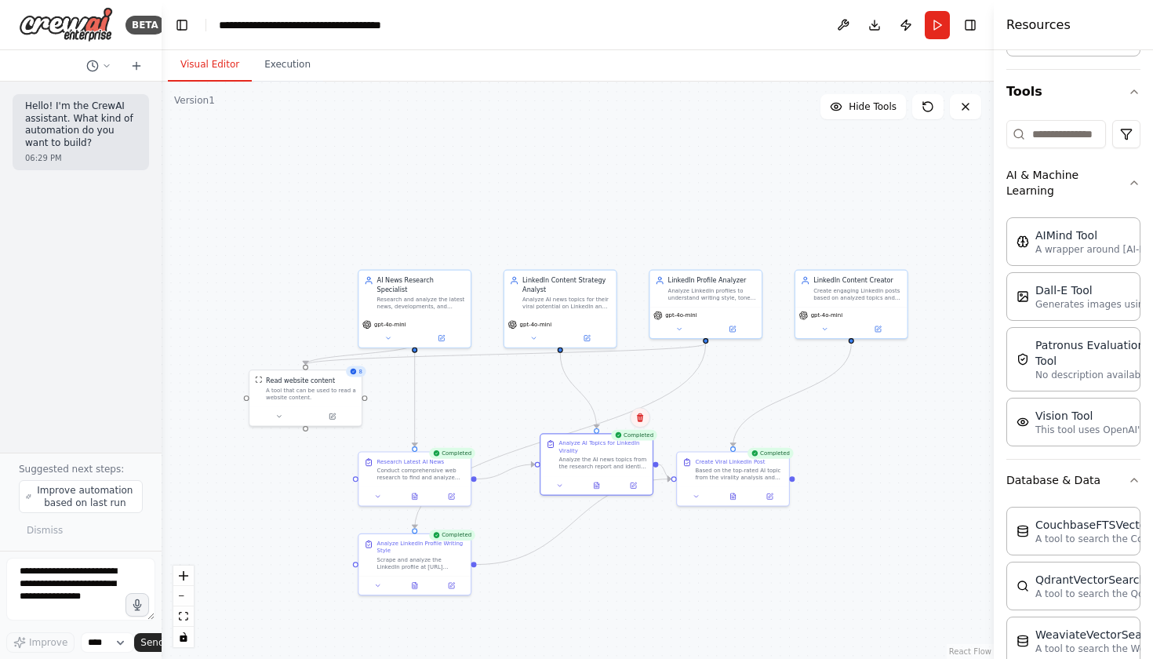
drag, startPoint x: 676, startPoint y: 260, endPoint x: 636, endPoint y: 410, distance: 155.8
click at [636, 410] on button at bounding box center [640, 417] width 20 height 20
click at [329, 395] on div "A tool that can be used to read a website content." at bounding box center [311, 392] width 90 height 15
click at [285, 421] on div at bounding box center [305, 414] width 112 height 19
click at [279, 420] on button at bounding box center [279, 414] width 52 height 11
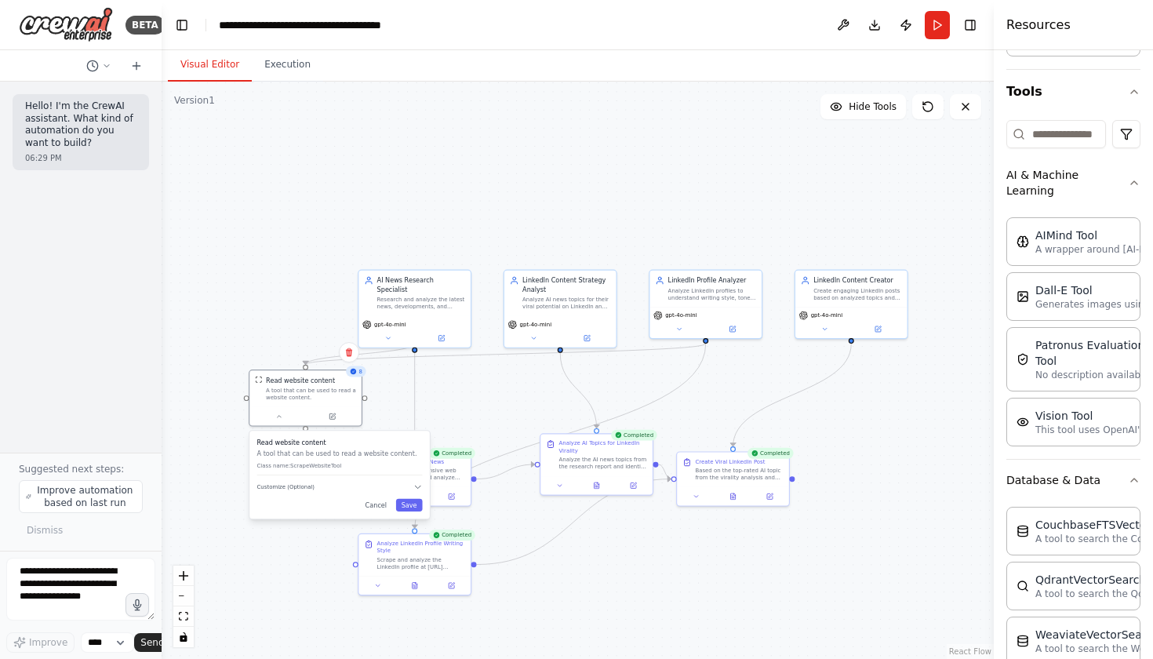
click at [386, 474] on div "Read website content A tool that can be used to read a website content. Class n…" at bounding box center [340, 457] width 166 height 37
click at [377, 483] on button "Customize (Optional)" at bounding box center [340, 486] width 166 height 9
click at [307, 518] on input "text" at bounding box center [340, 516] width 166 height 16
click at [289, 516] on input "text" at bounding box center [340, 516] width 166 height 16
paste input "**********"
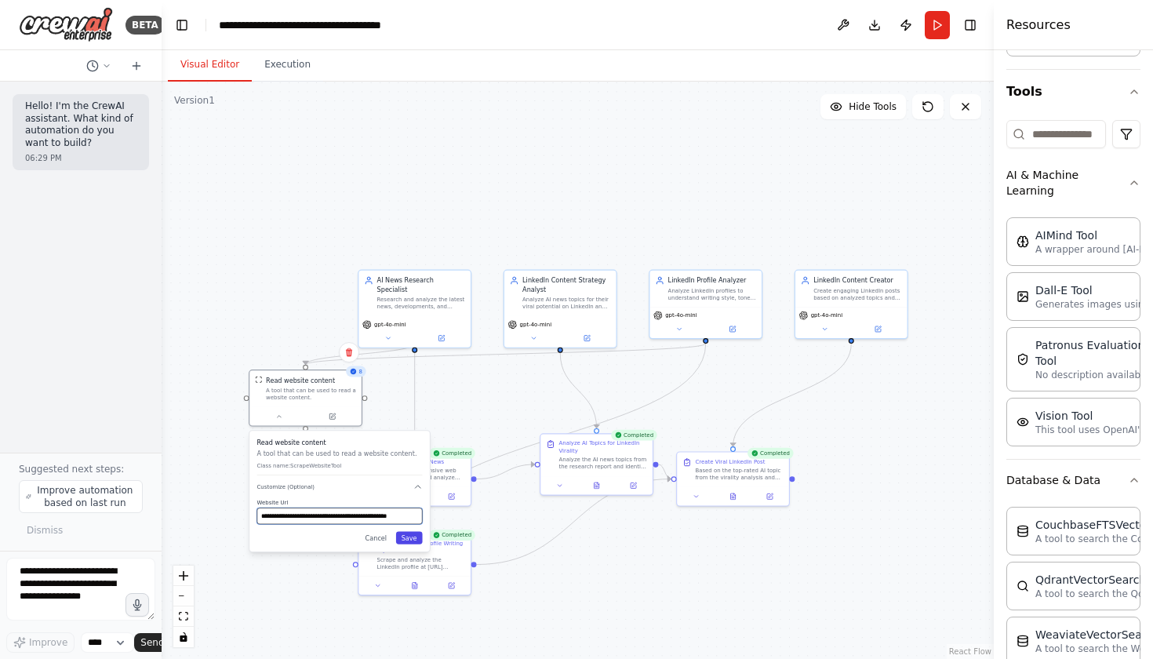
type input "**********"
click at [413, 537] on button "Save" at bounding box center [409, 537] width 27 height 13
click at [938, 22] on button "Run" at bounding box center [937, 25] width 25 height 28
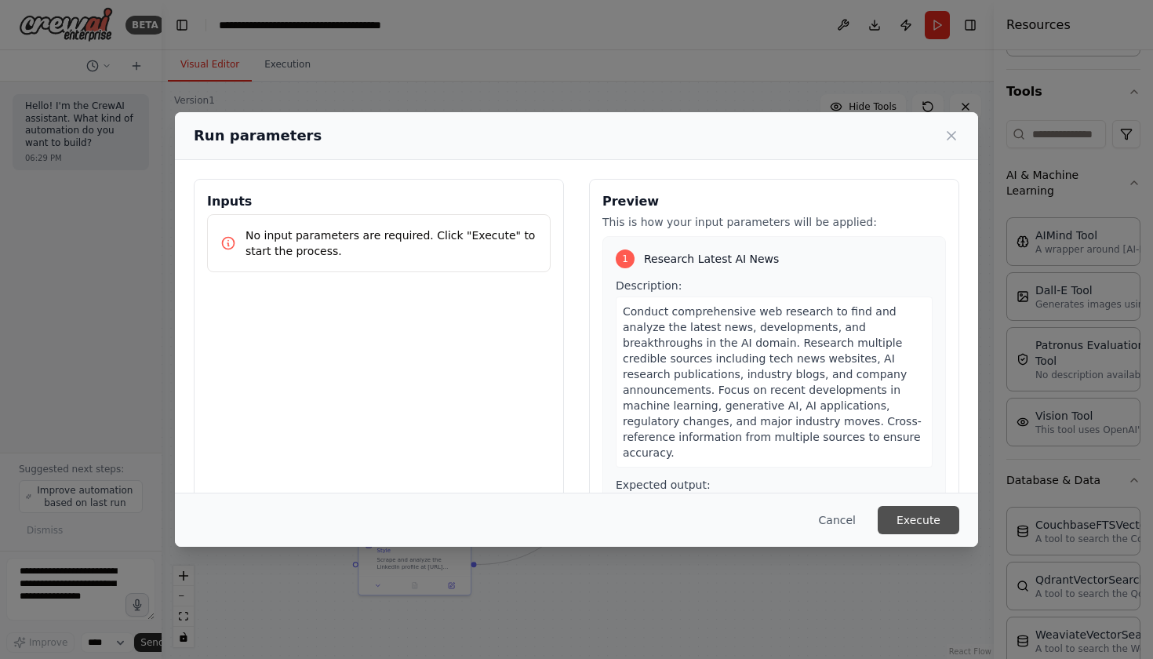
click at [908, 529] on button "Execute" at bounding box center [919, 520] width 82 height 28
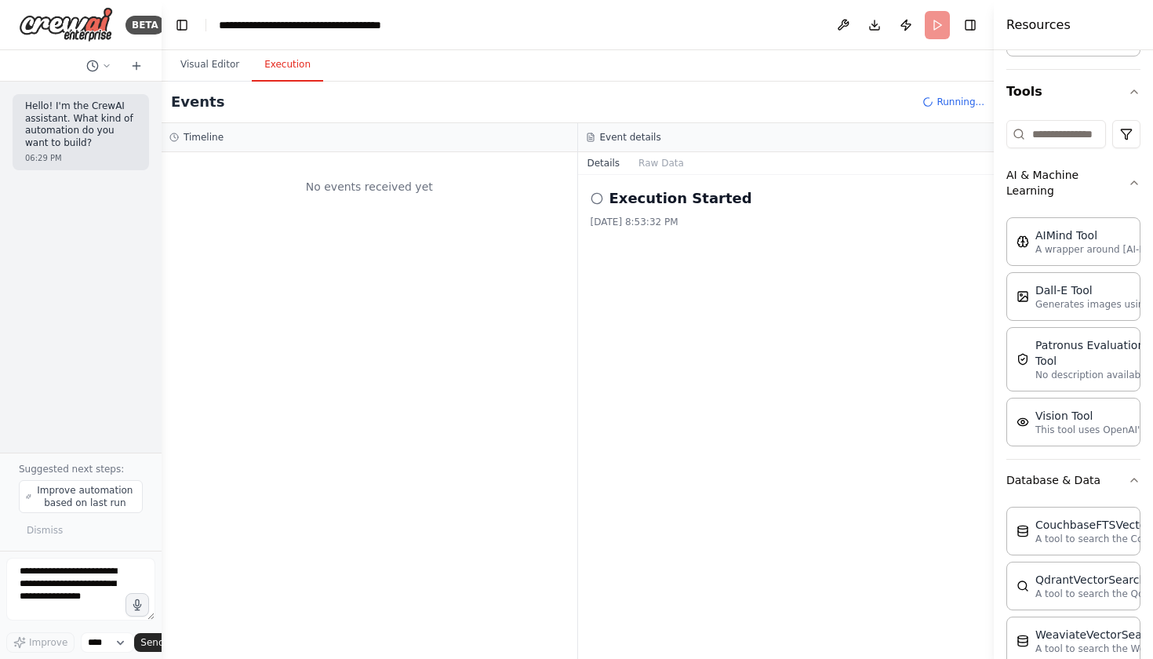
click at [282, 59] on button "Execution" at bounding box center [287, 65] width 71 height 33
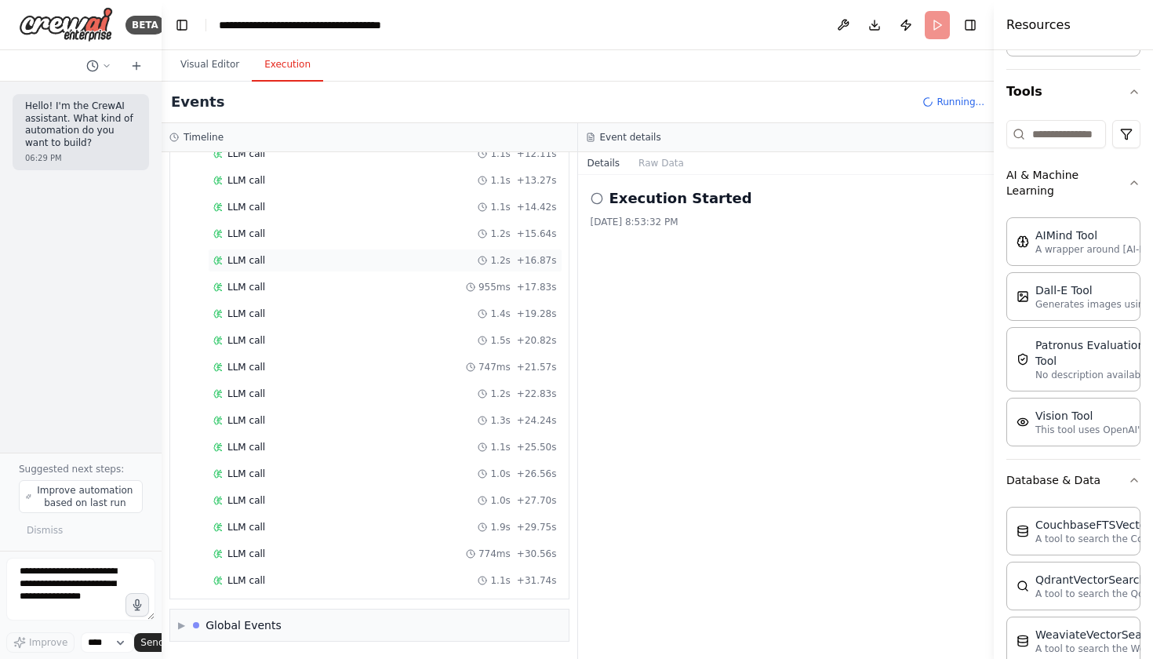
scroll to position [0, 0]
